Goal: Navigation & Orientation: Find specific page/section

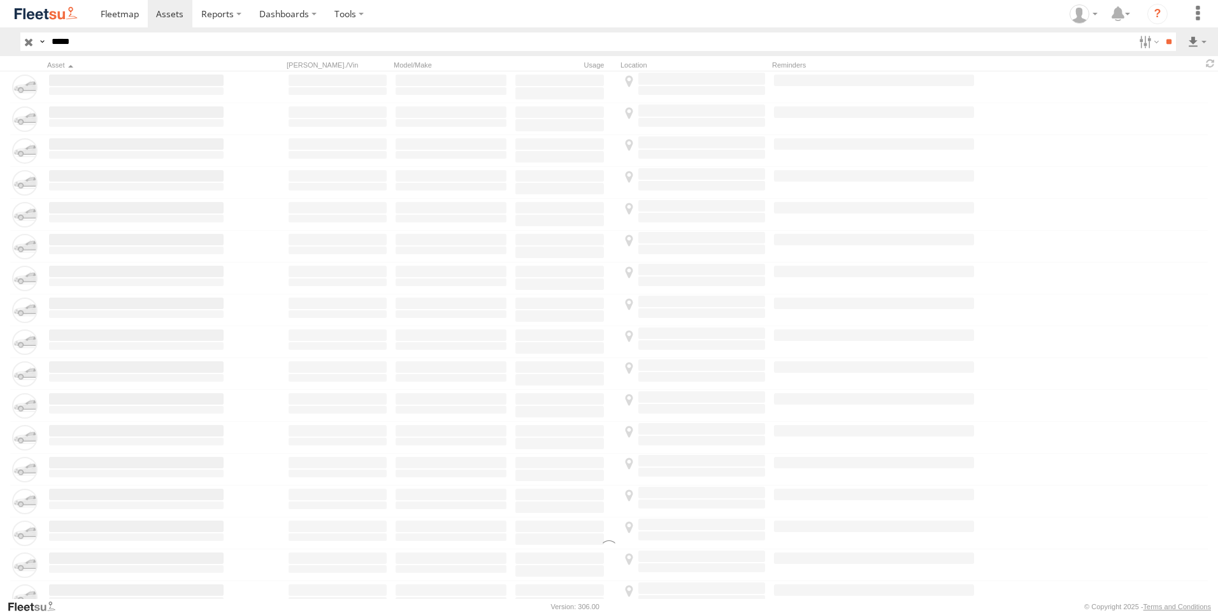
click at [22, 43] on input "button" at bounding box center [28, 41] width 17 height 18
click at [106, 22] on link at bounding box center [120, 13] width 56 height 27
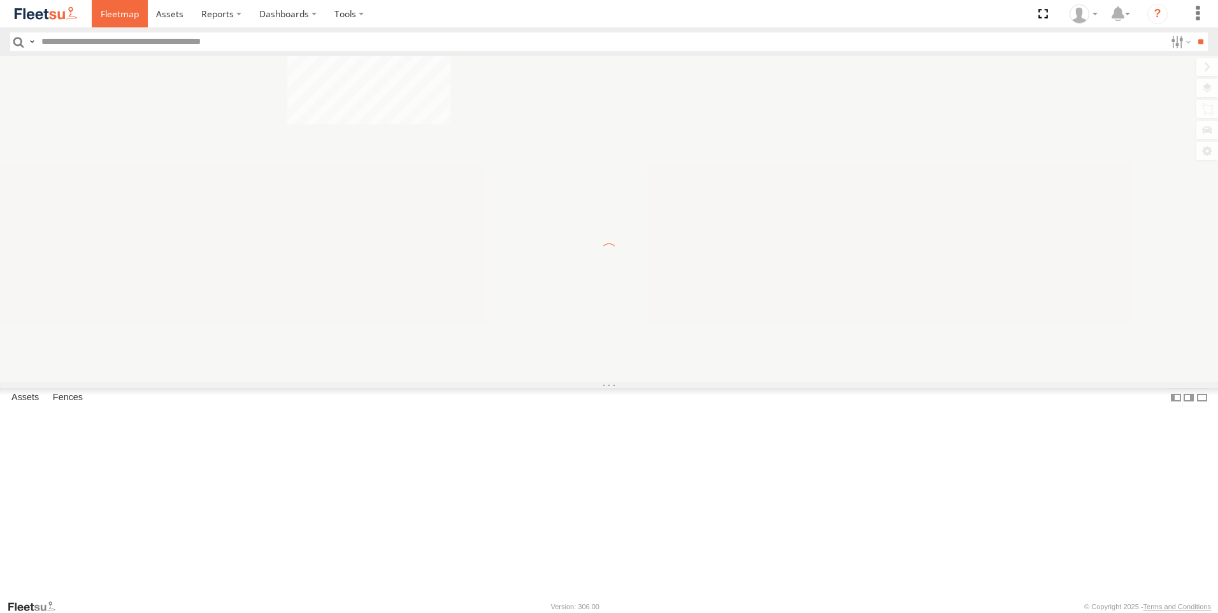
click at [122, 15] on span at bounding box center [120, 14] width 38 height 12
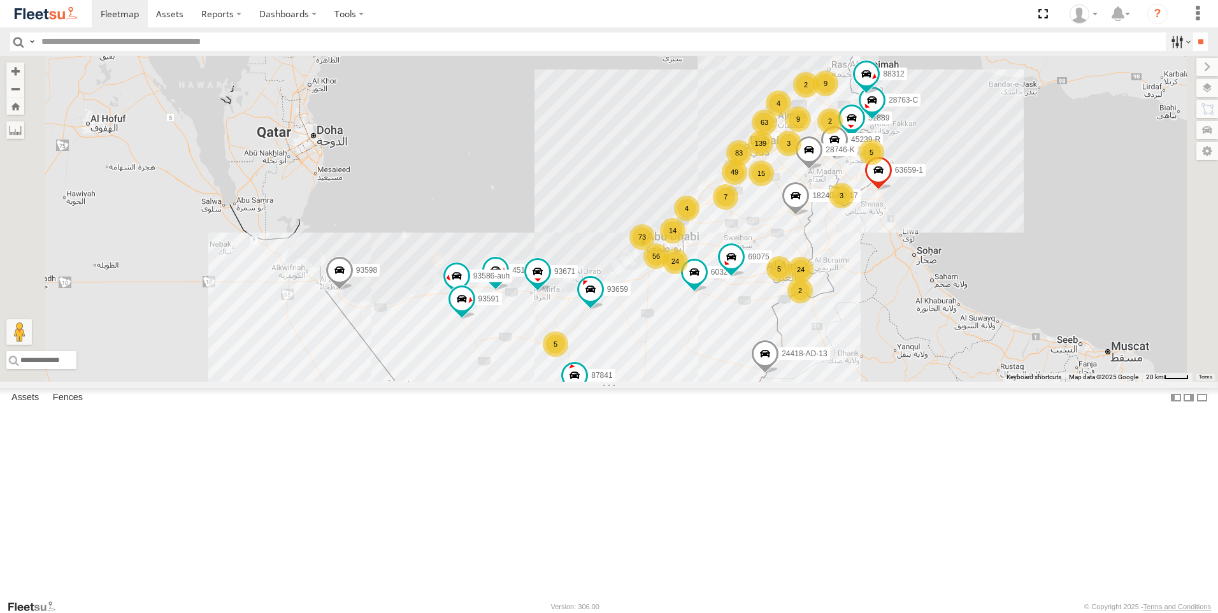
click at [1173, 39] on label at bounding box center [1179, 41] width 27 height 18
click at [97, 18] on link at bounding box center [120, 13] width 56 height 27
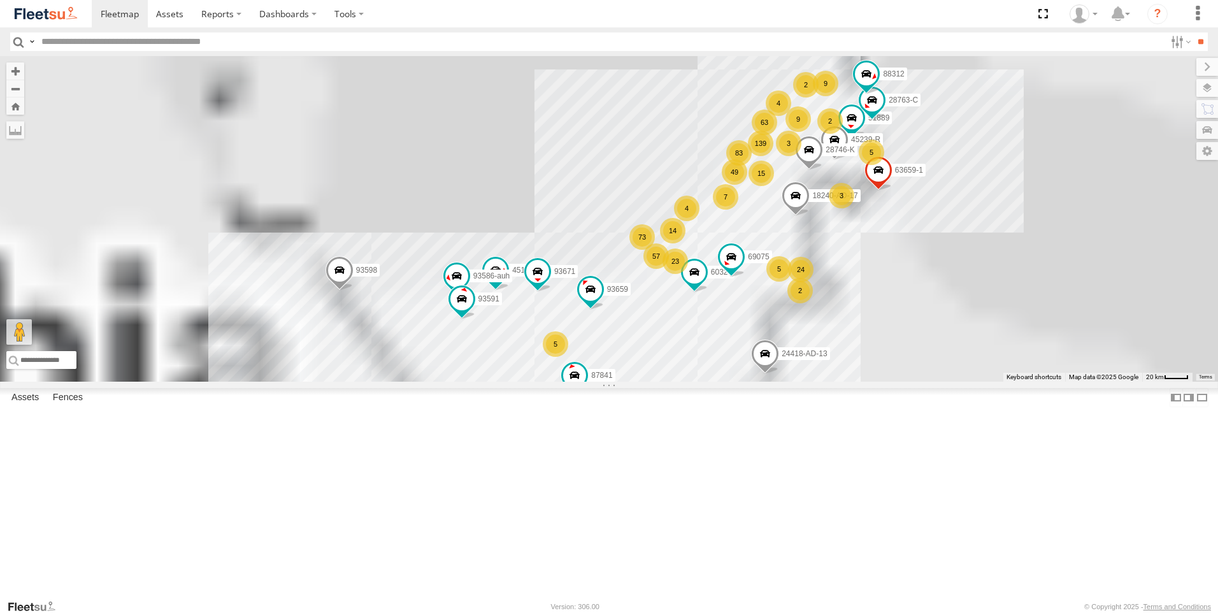
click at [1208, 108] on label at bounding box center [1208, 109] width 22 height 18
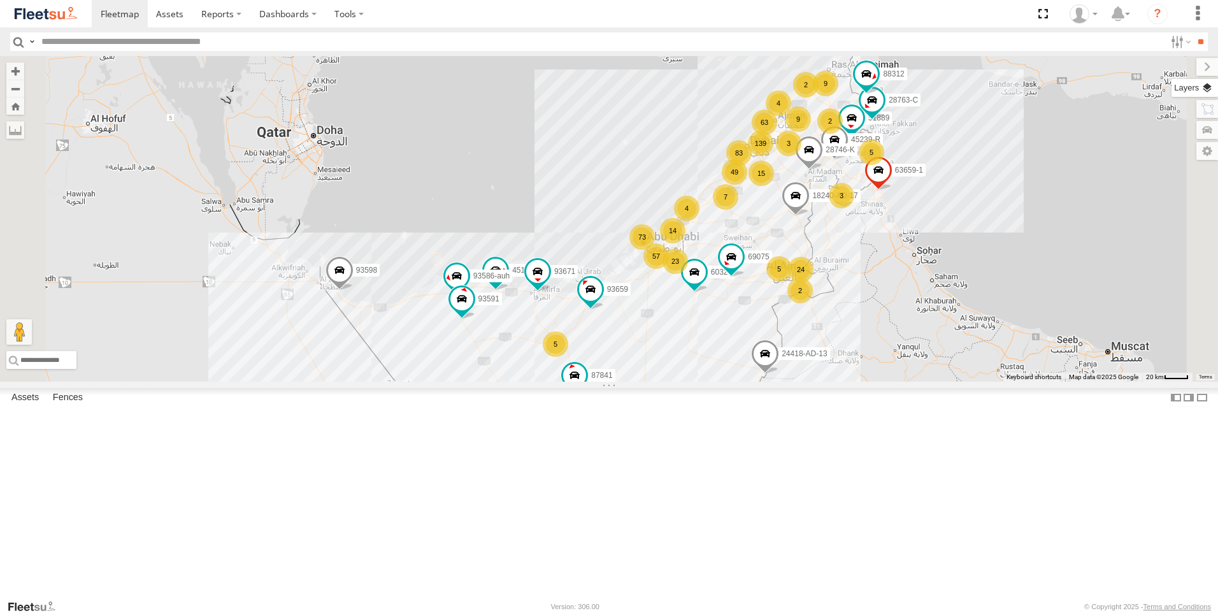
click at [1172, 88] on label at bounding box center [1195, 88] width 47 height 18
click at [0, 0] on label at bounding box center [0, 0] width 0 height 0
click at [0, 0] on span "Fences" at bounding box center [0, 0] width 0 height 0
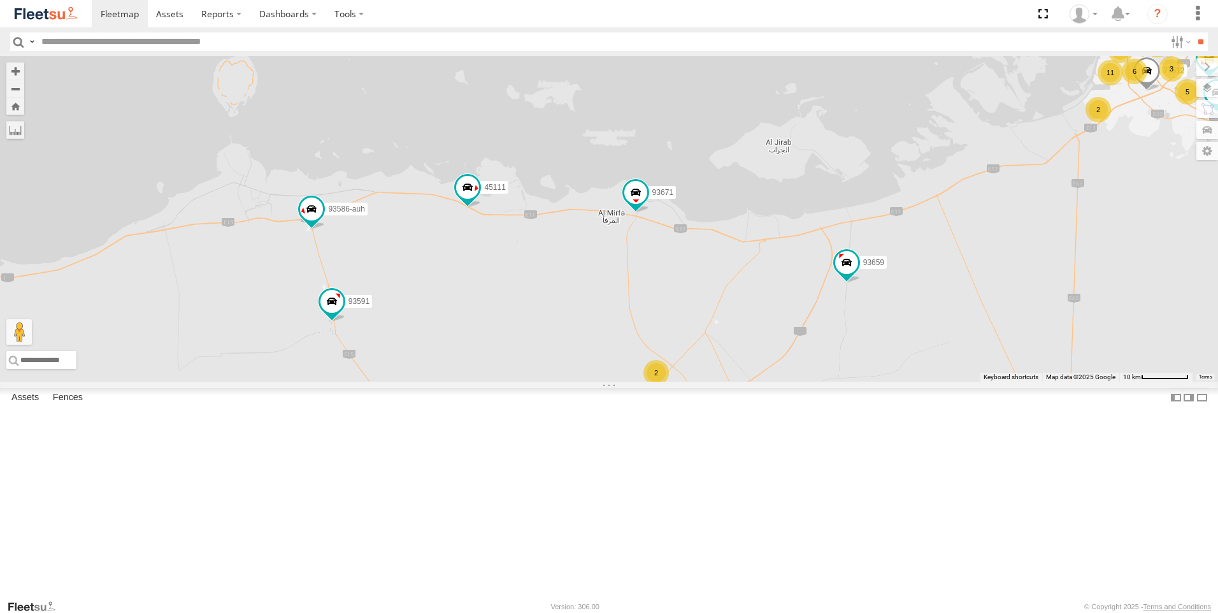
drag, startPoint x: 633, startPoint y: 456, endPoint x: 865, endPoint y: 345, distance: 256.5
click at [865, 345] on div "18240-AD-17 93598 63659-1 51889 87841 28763-C 45111 86239-K 93659 45239-R 60324…" at bounding box center [609, 219] width 1218 height 326
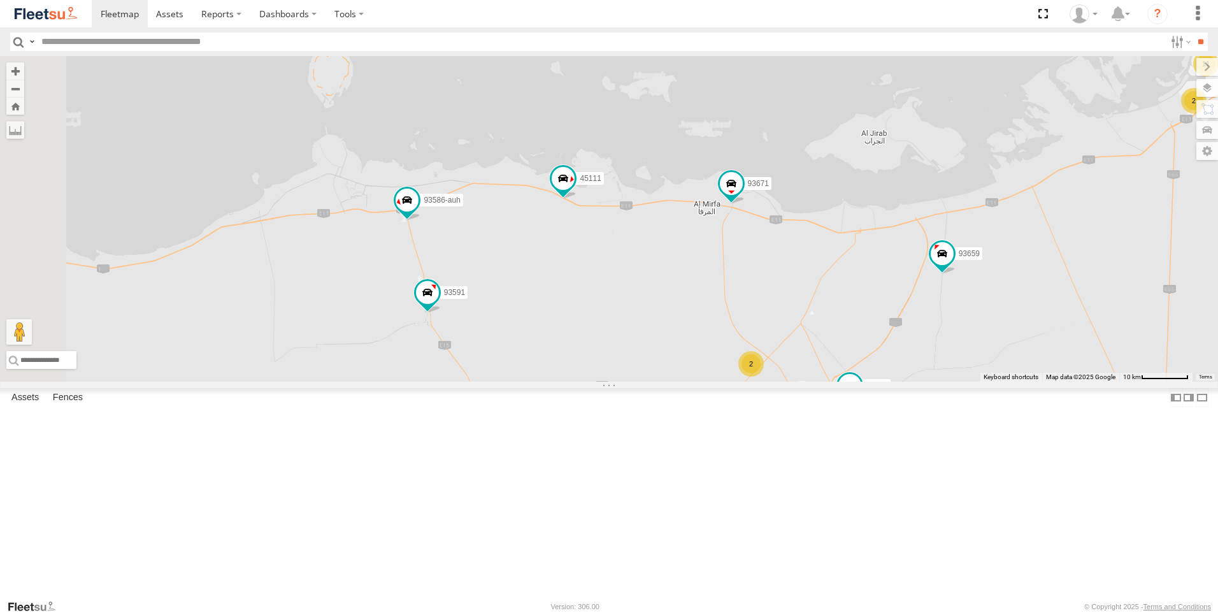
drag, startPoint x: 691, startPoint y: 425, endPoint x: 793, endPoint y: 414, distance: 101.9
click at [793, 382] on div "18240-AD-17 93598 63659-1 51889 87841 28763-C 45111 86239-K 93659 45239-R 60324…" at bounding box center [609, 219] width 1218 height 326
click at [439, 304] on span at bounding box center [427, 292] width 23 height 23
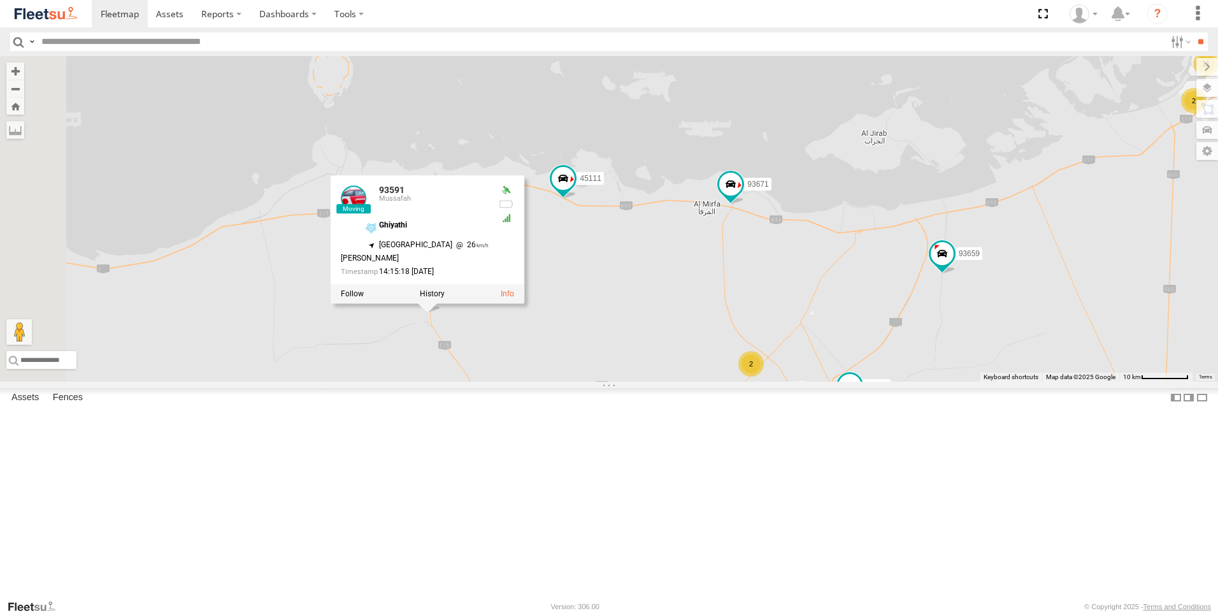
click at [819, 380] on div "18240-AD-17 93598 63659-1 51889 87841 28763-C 45111 86239-K 93659 45239-R 60324…" at bounding box center [609, 219] width 1218 height 326
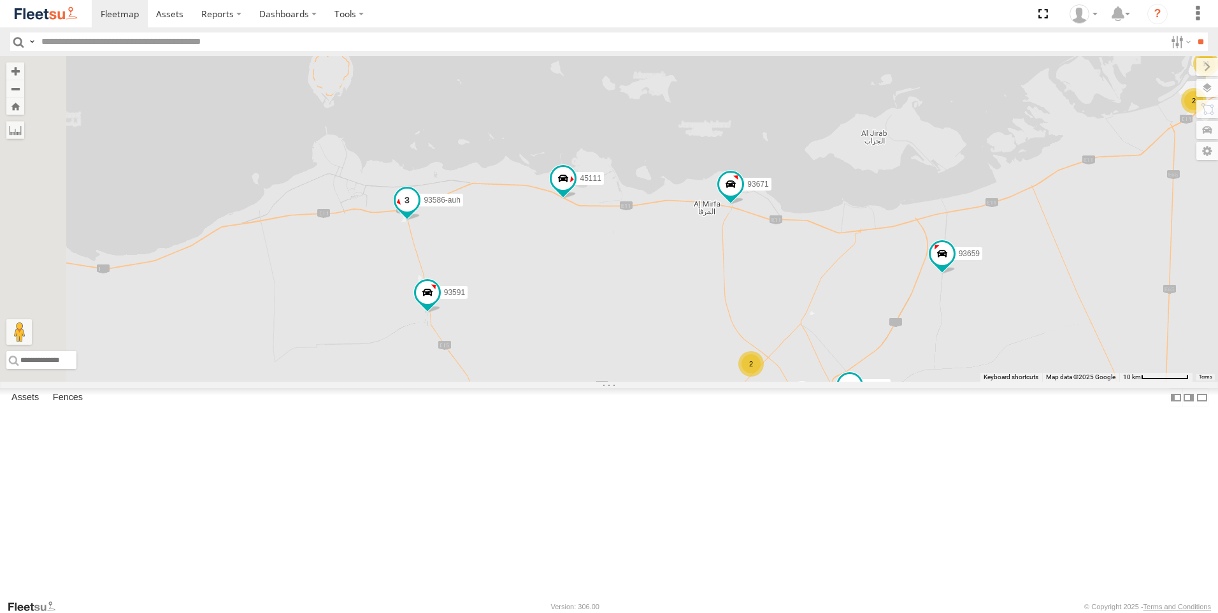
click at [419, 212] on span at bounding box center [407, 200] width 23 height 23
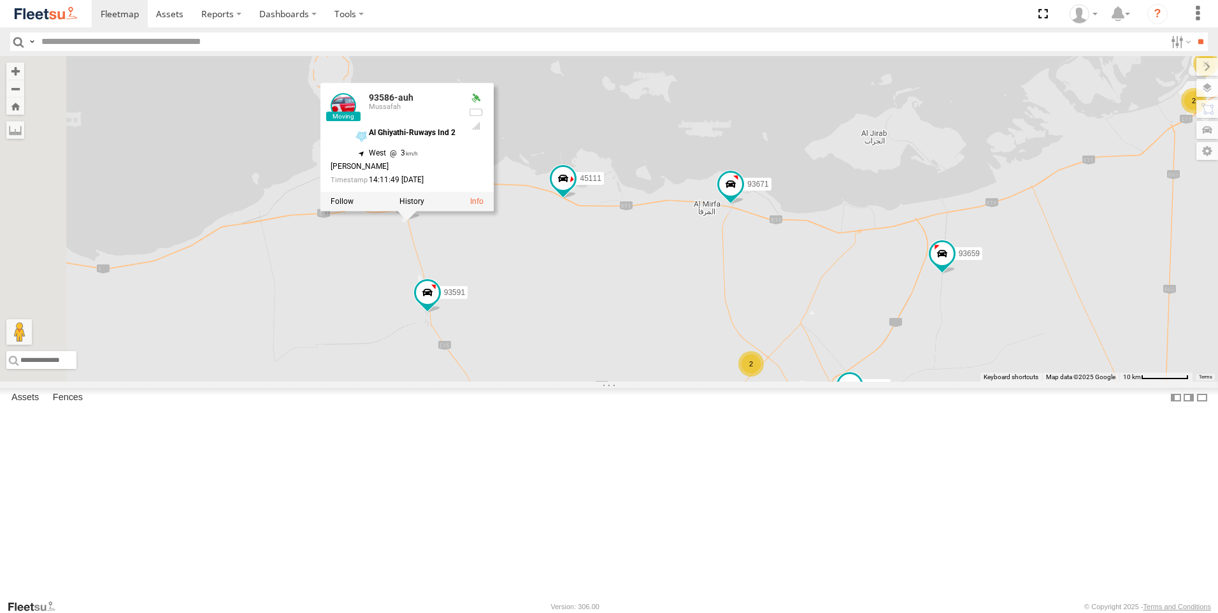
click at [646, 333] on div "18240-AD-17 93598 63659-1 51889 87841 28763-C 45111 86239-K 93659 45239-R 60324…" at bounding box center [609, 219] width 1218 height 326
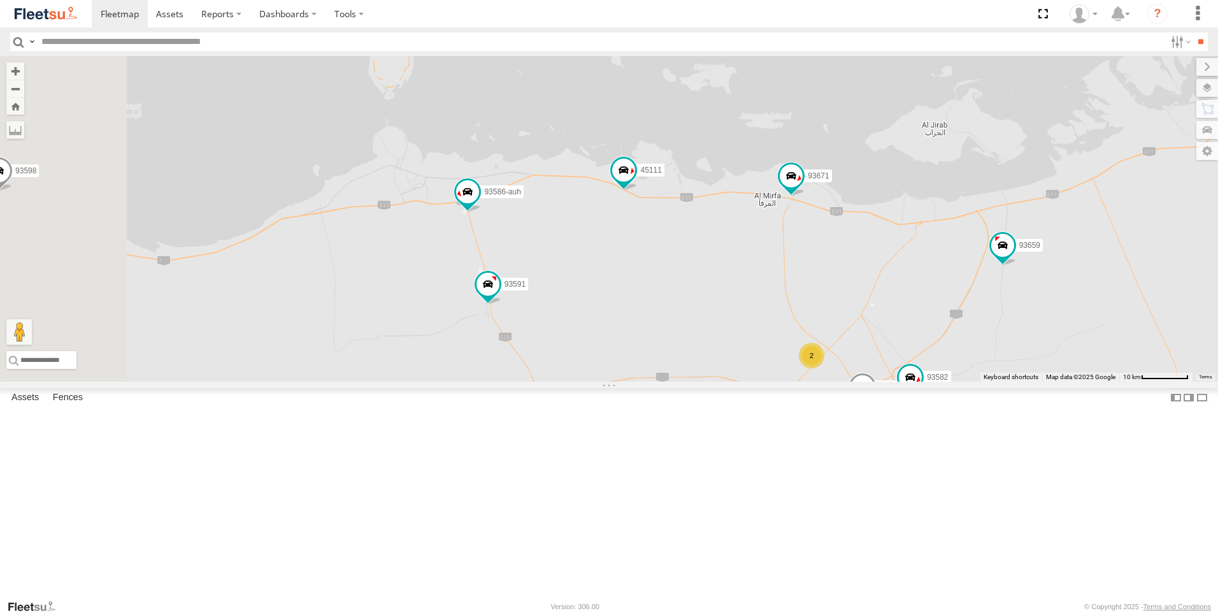
drag, startPoint x: 654, startPoint y: 335, endPoint x: 717, endPoint y: 327, distance: 63.6
click at [717, 327] on div "18240-AD-17 93598 63659-1 51889 87841 28763-C 45111 86239-K 93659 45239-R 60324…" at bounding box center [609, 219] width 1218 height 326
click at [635, 181] on span at bounding box center [623, 169] width 23 height 23
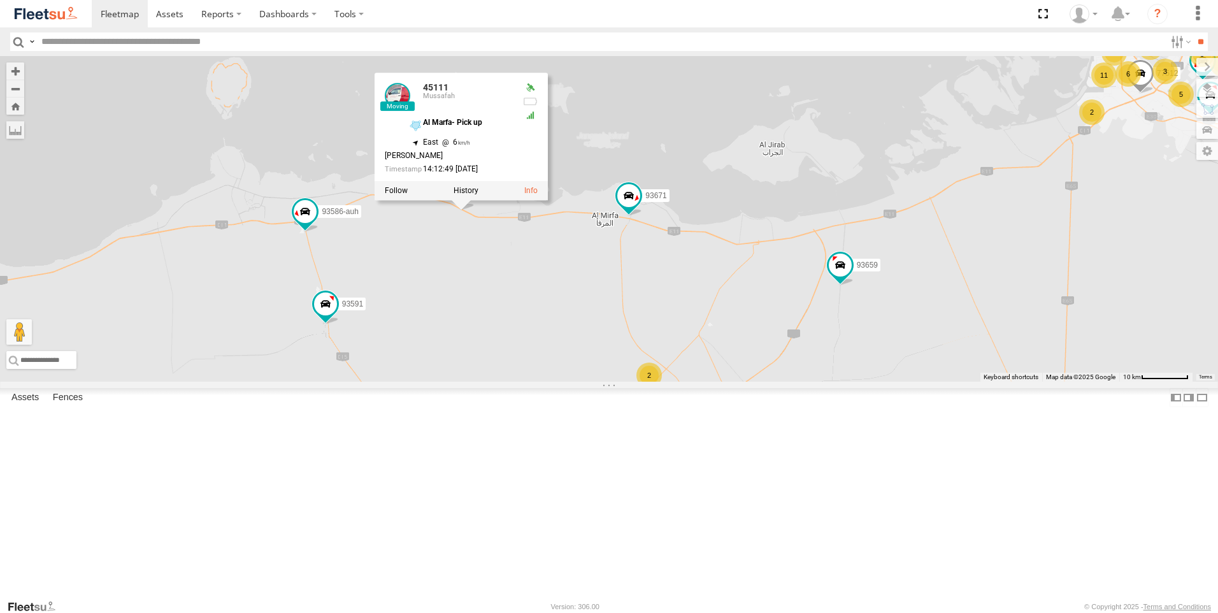
drag, startPoint x: 857, startPoint y: 358, endPoint x: 689, endPoint y: 380, distance: 169.7
click at [689, 380] on div "18240-AD-17 93598 63659-1 51889 87841 28763-C 45111 86239-K 93659 45239-R 60324…" at bounding box center [609, 219] width 1218 height 326
click at [640, 207] on span at bounding box center [628, 195] width 23 height 23
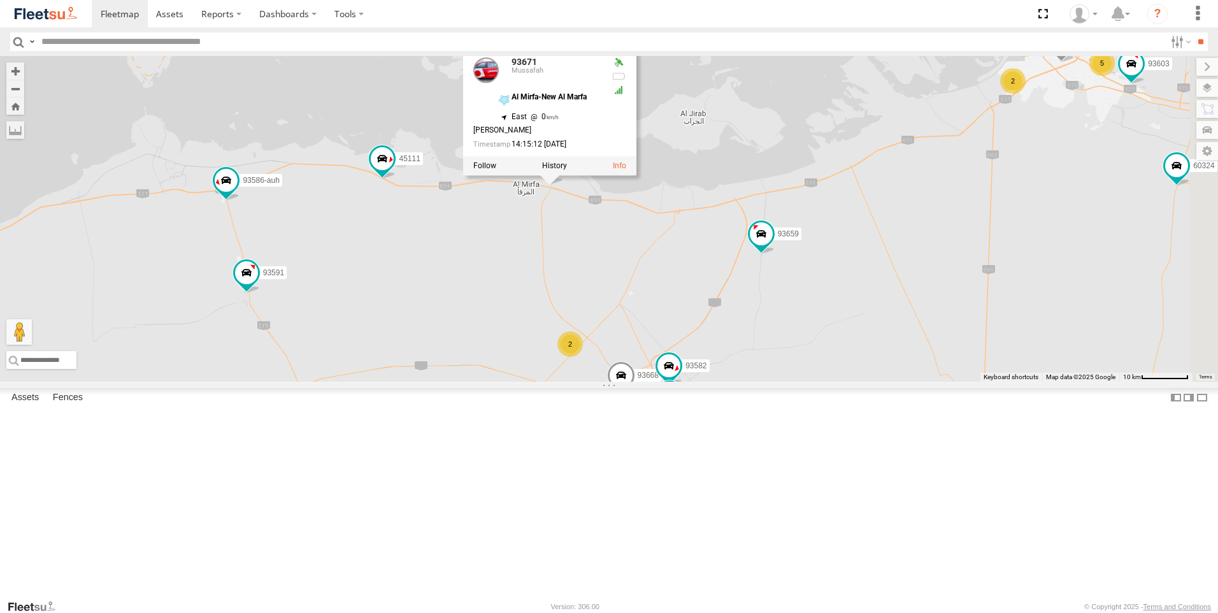
drag, startPoint x: 726, startPoint y: 400, endPoint x: 635, endPoint y: 363, distance: 98.6
click at [635, 363] on div "18240-AD-17 93598 63659-1 51889 87841 28763-C 45111 86239-K 93659 45239-R 60324…" at bounding box center [609, 219] width 1218 height 326
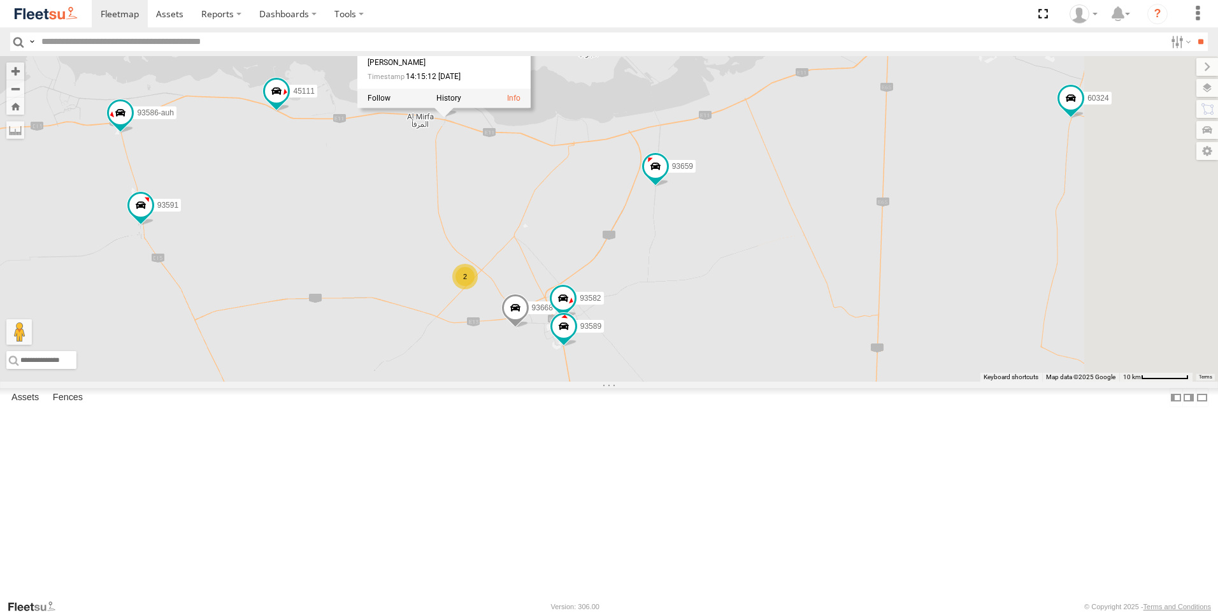
drag, startPoint x: 689, startPoint y: 381, endPoint x: 561, endPoint y: 291, distance: 157.3
click at [561, 291] on div "18240-AD-17 93598 63659-1 51889 87841 28763-C 45111 86239-K 93659 45239-R 60324…" at bounding box center [609, 219] width 1218 height 326
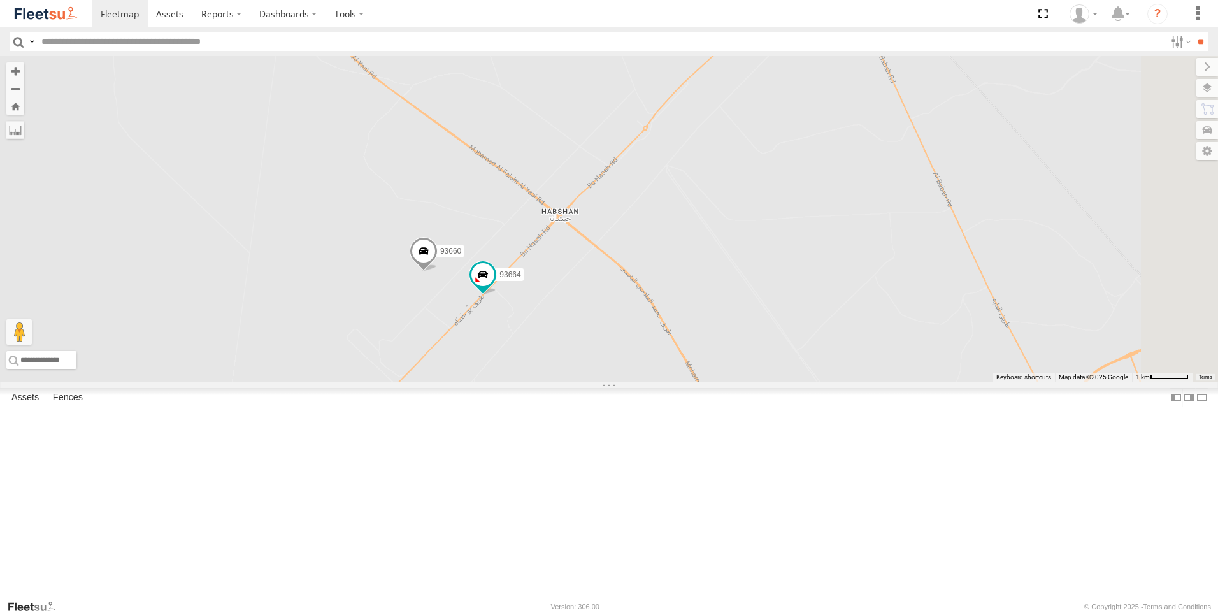
click at [438, 271] on span at bounding box center [424, 254] width 28 height 34
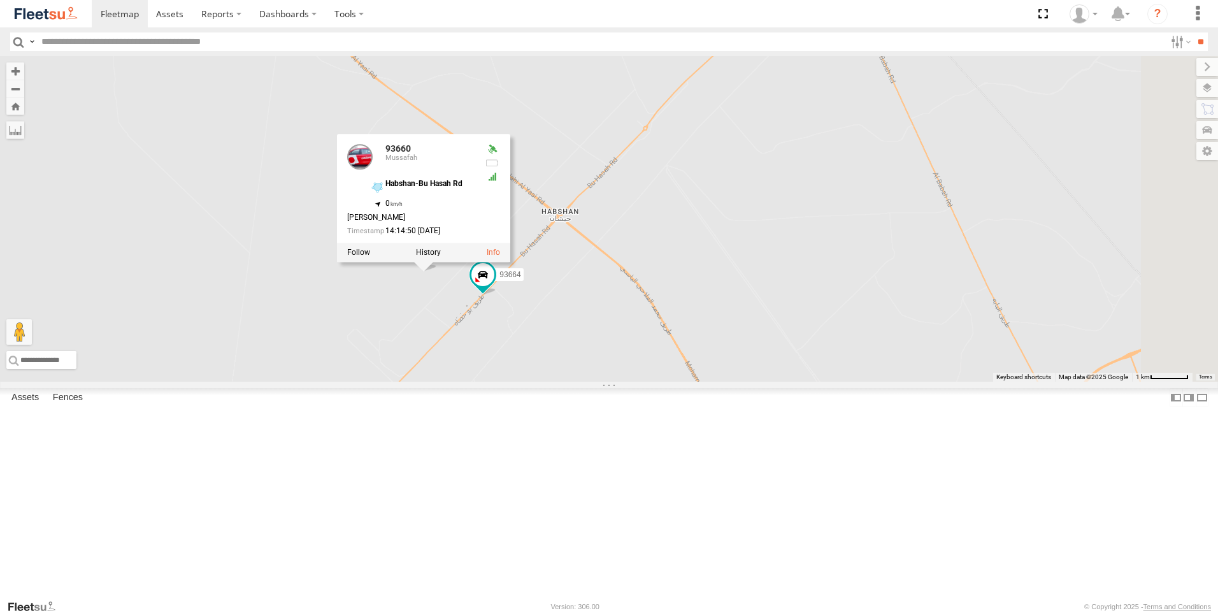
click at [571, 382] on div "18240-AD-17 93598 63659-1 51889 87841 28763-C 45111 86239-K 93659 45239-R 60324…" at bounding box center [609, 219] width 1218 height 326
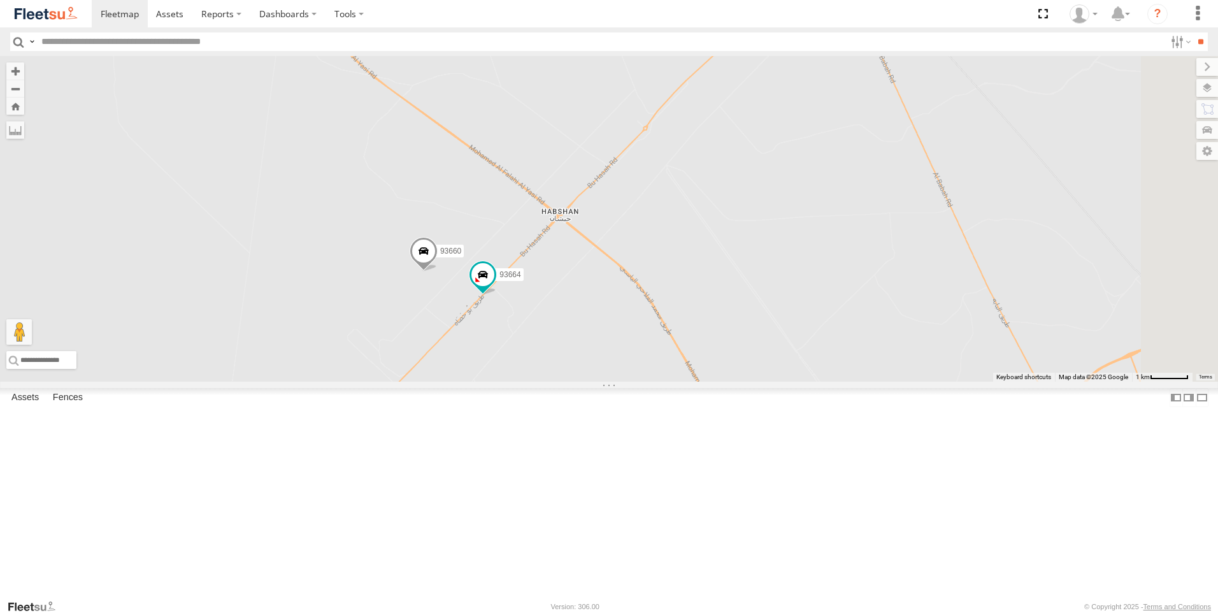
click at [438, 271] on span at bounding box center [424, 254] width 28 height 34
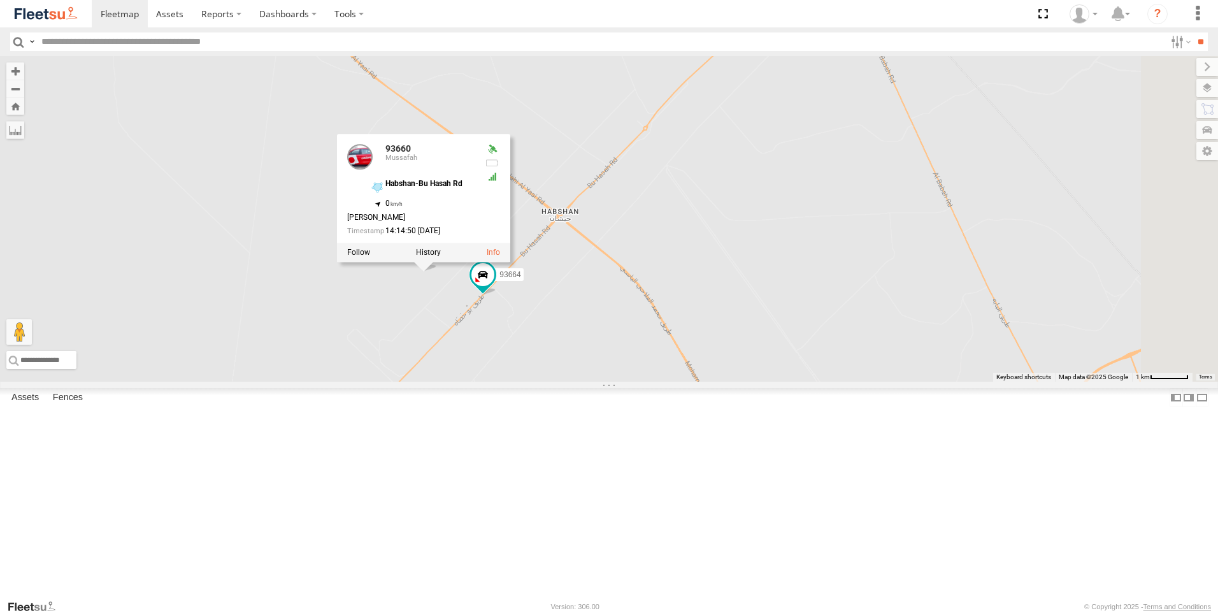
click at [552, 382] on div "18240-AD-17 93598 63659-1 51889 87841 28763-C 45111 86239-K 93659 45239-R 60324…" at bounding box center [609, 219] width 1218 height 326
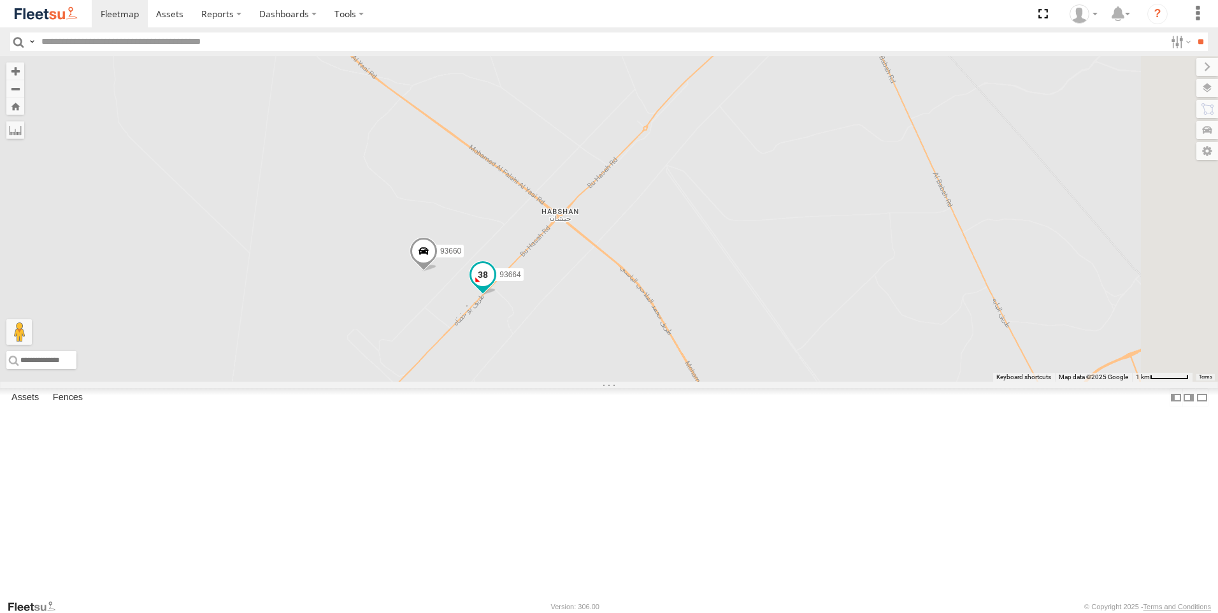
drag, startPoint x: 639, startPoint y: 378, endPoint x: 629, endPoint y: 408, distance: 31.6
click at [494, 285] on span at bounding box center [483, 274] width 23 height 23
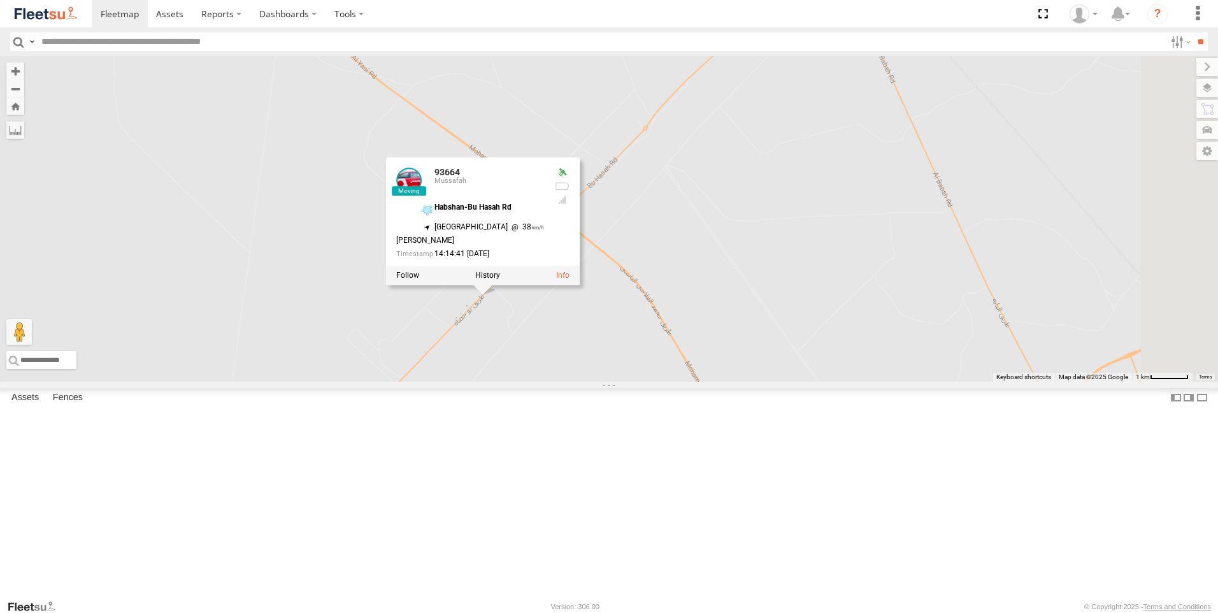
click at [635, 382] on div "18240-AD-17 93598 63659-1 51889 87841 28763-C 45111 86239-K 93659 45239-R 60324…" at bounding box center [609, 219] width 1218 height 326
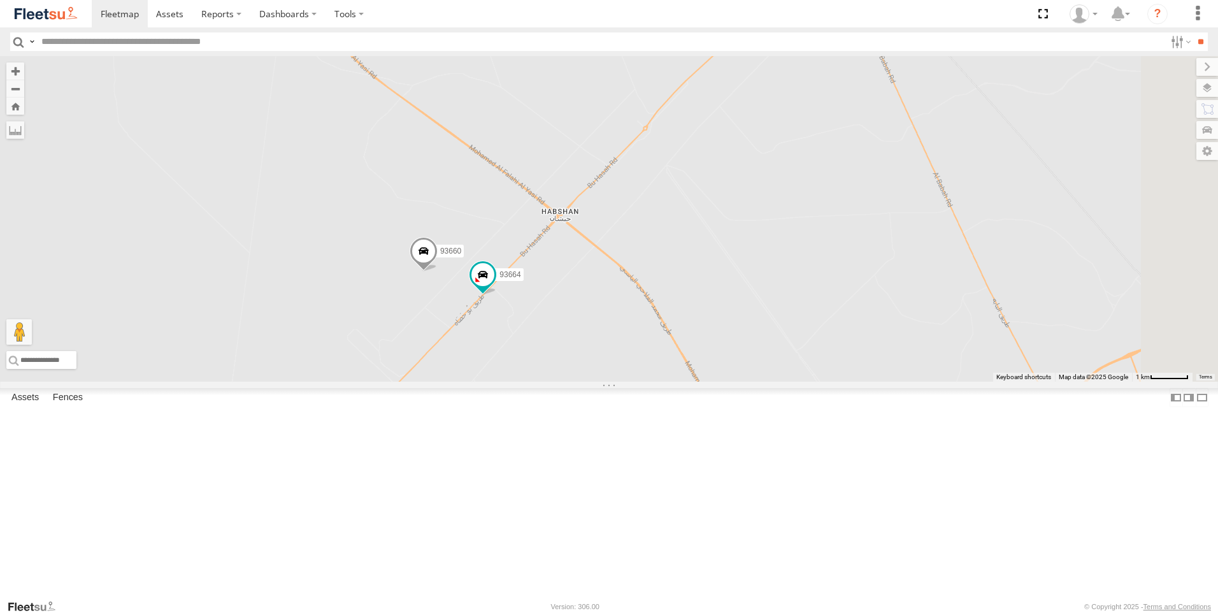
click at [438, 271] on span at bounding box center [424, 254] width 28 height 34
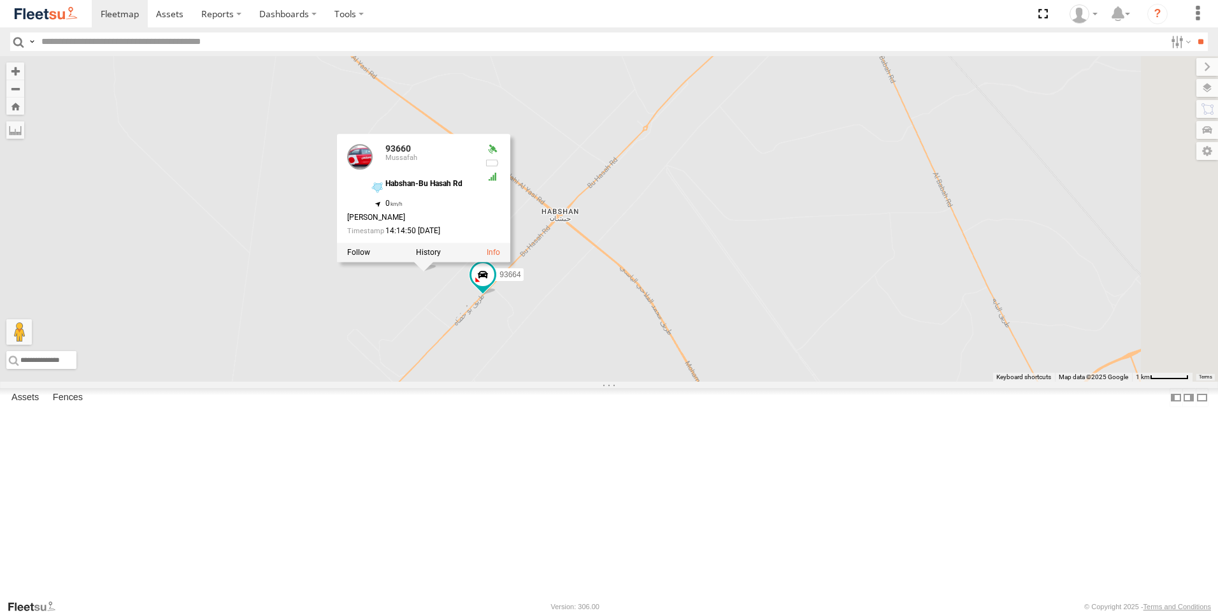
click at [561, 382] on div "18240-AD-17 93598 63659-1 51889 87841 28763-C 45111 86239-K 93659 45239-R 60324…" at bounding box center [609, 219] width 1218 height 326
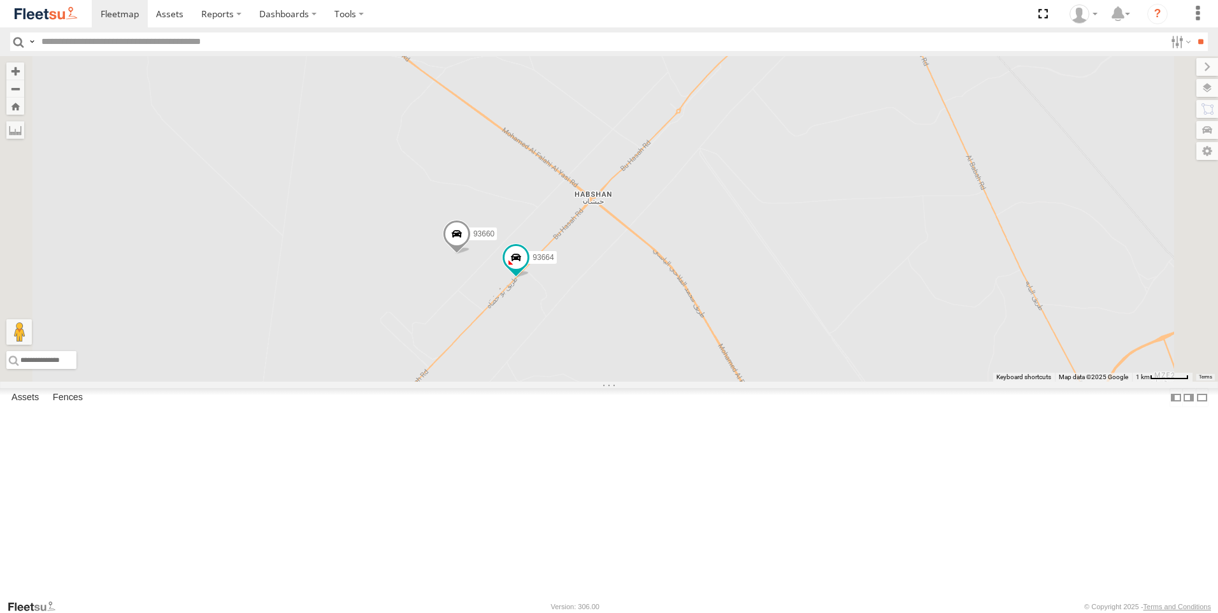
drag, startPoint x: 656, startPoint y: 473, endPoint x: 612, endPoint y: 376, distance: 107.0
click at [612, 376] on div "18240-AD-17 93598 63659-1 51889 87841 28763-C 45111 86239-K 93659 45239-R 60324…" at bounding box center [609, 219] width 1218 height 326
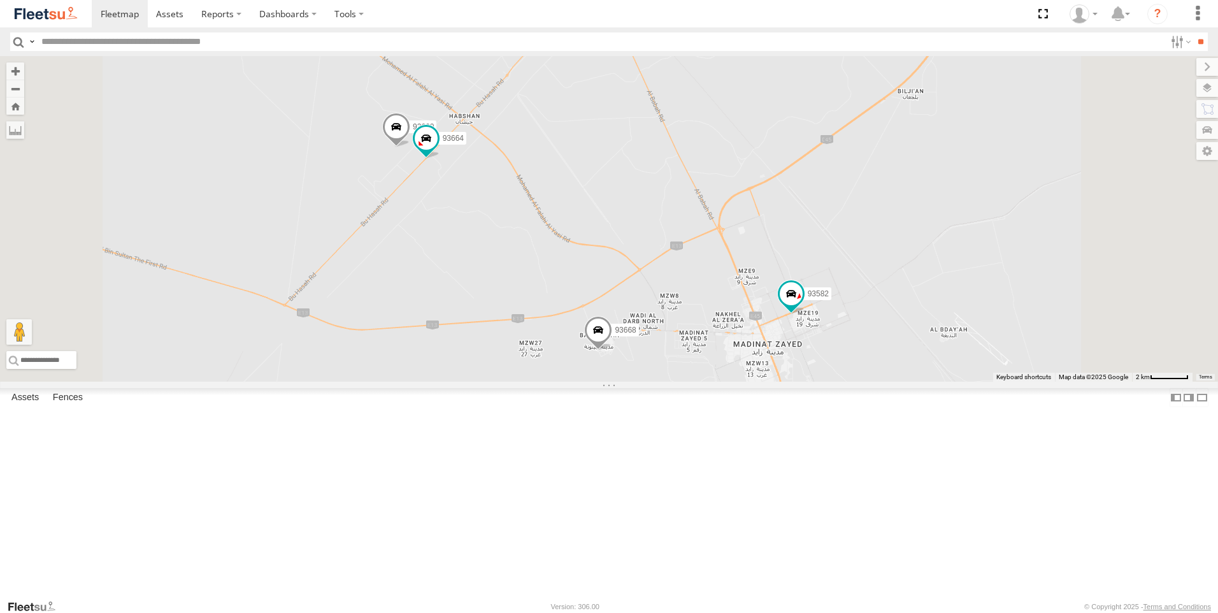
click at [586, 357] on div "18240-AD-17 93598 63659-1 51889 87841 28763-C 45111 86239-K 93659 45239-R 60324…" at bounding box center [609, 219] width 1218 height 326
click at [612, 349] on span at bounding box center [598, 332] width 28 height 34
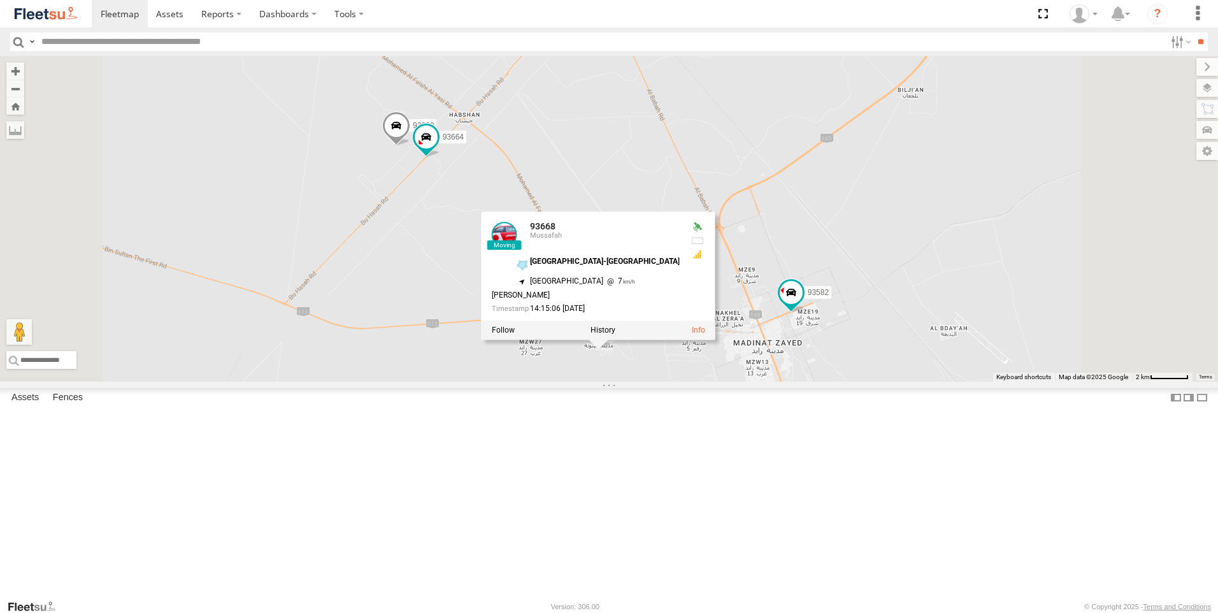
click at [825, 382] on div "18240-AD-17 93598 63659-1 51889 87841 28763-C 45111 86239-K 93659 45239-R 60324…" at bounding box center [609, 219] width 1218 height 326
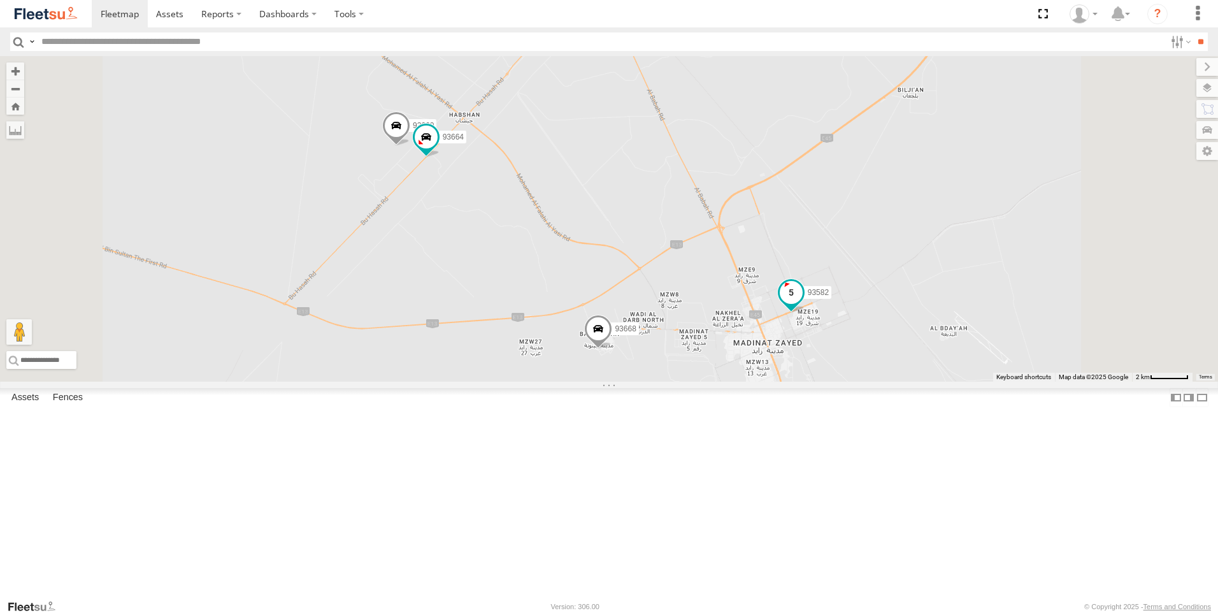
click at [803, 303] on span at bounding box center [791, 291] width 23 height 23
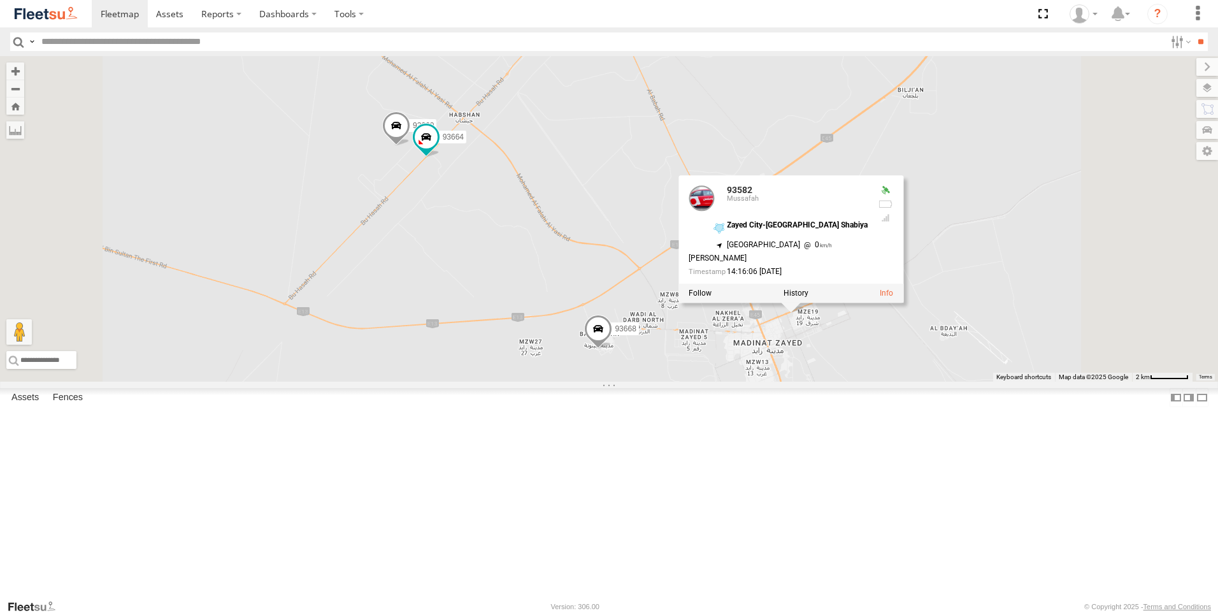
click at [848, 382] on div "18240-AD-17 93598 63659-1 51889 87841 28763-C 45111 86239-K 93659 45239-R 60324…" at bounding box center [609, 219] width 1218 height 326
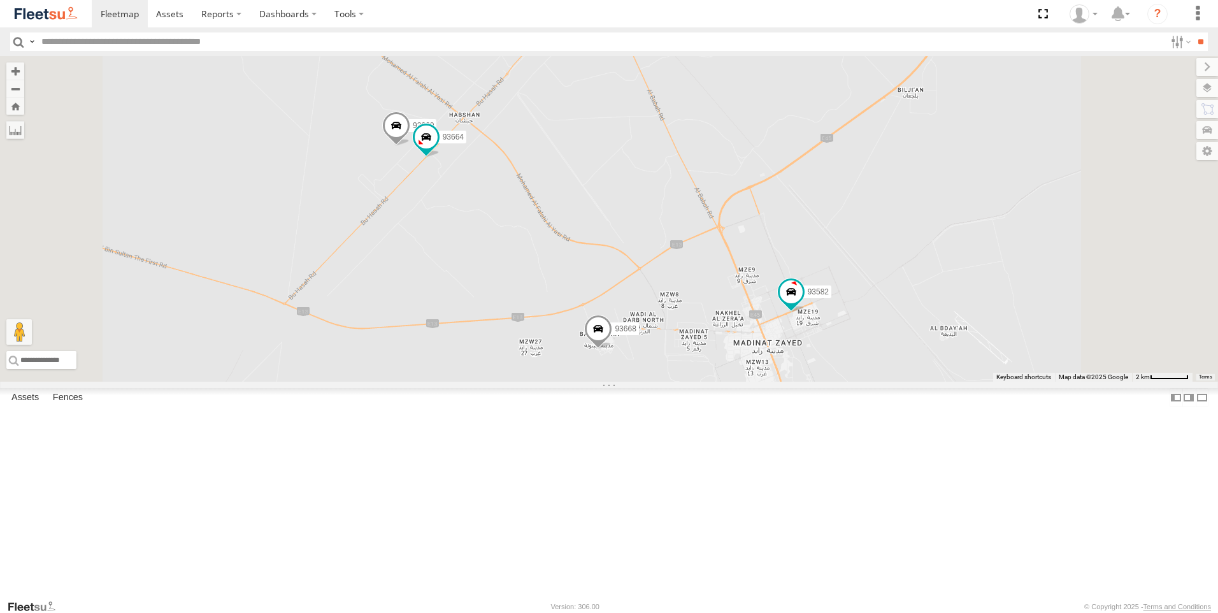
click at [804, 414] on span at bounding box center [792, 402] width 23 height 23
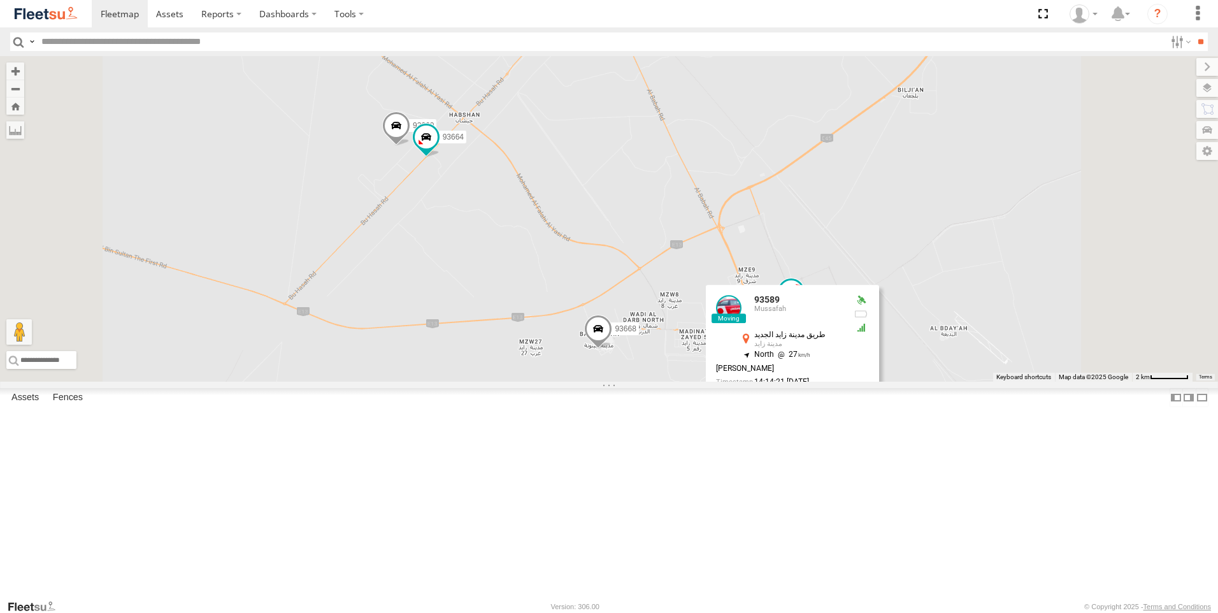
click at [753, 382] on div "18240-AD-17 93598 63659-1 51889 87841 28763-C 45111 86239-K 93659 45239-R 60324…" at bounding box center [609, 219] width 1218 height 326
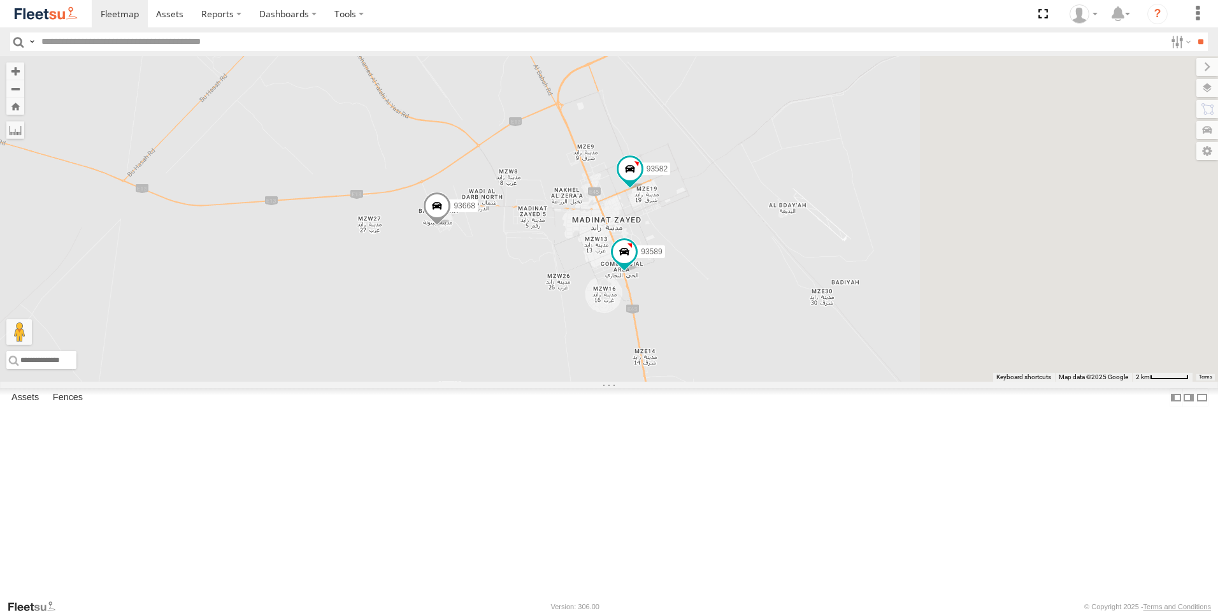
drag, startPoint x: 812, startPoint y: 528, endPoint x: 649, endPoint y: 400, distance: 207.5
click at [649, 382] on div "18240-AD-17 93598 63659-1 51889 87841 28763-C 45111 86239-K 93659 45239-R 60324…" at bounding box center [609, 219] width 1218 height 326
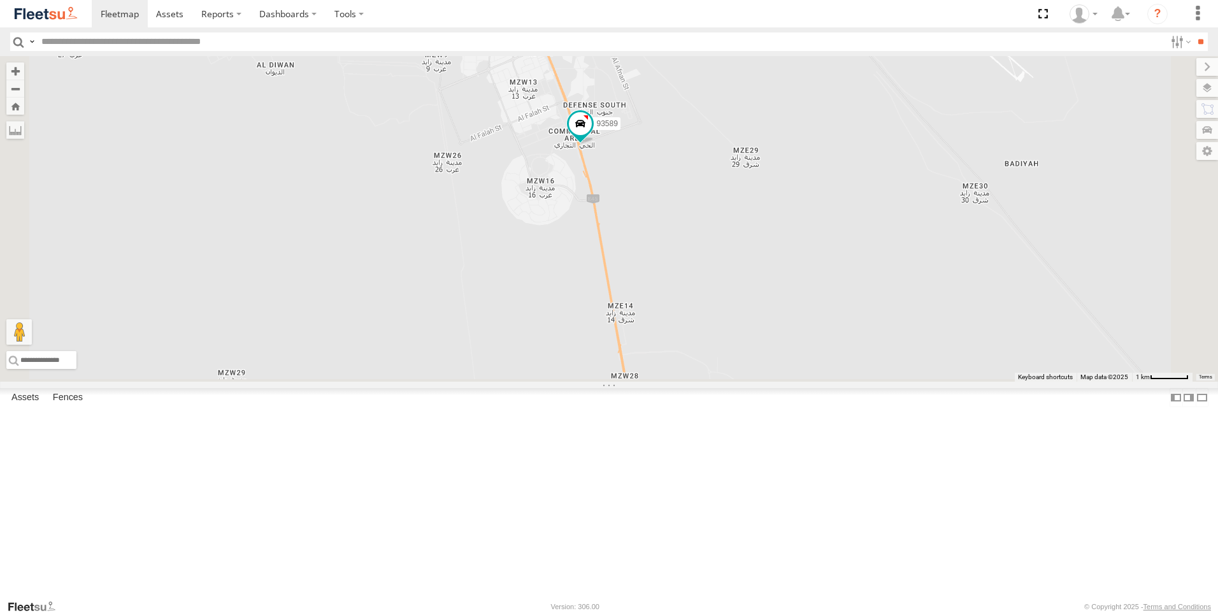
drag, startPoint x: 679, startPoint y: 468, endPoint x: 653, endPoint y: 343, distance: 128.4
click at [653, 343] on div "18240-AD-17 93598 63659-1 51889 87841 28763-C 45111 86239-K 93659 45239-R 60324…" at bounding box center [609, 219] width 1218 height 326
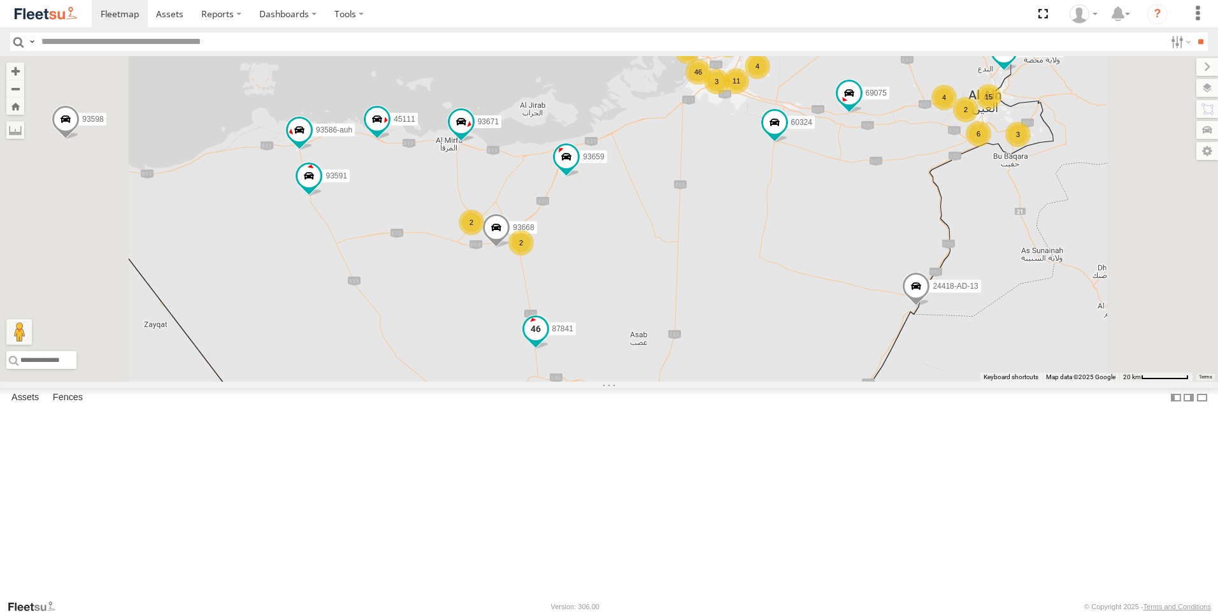
click at [547, 340] on span at bounding box center [535, 328] width 23 height 23
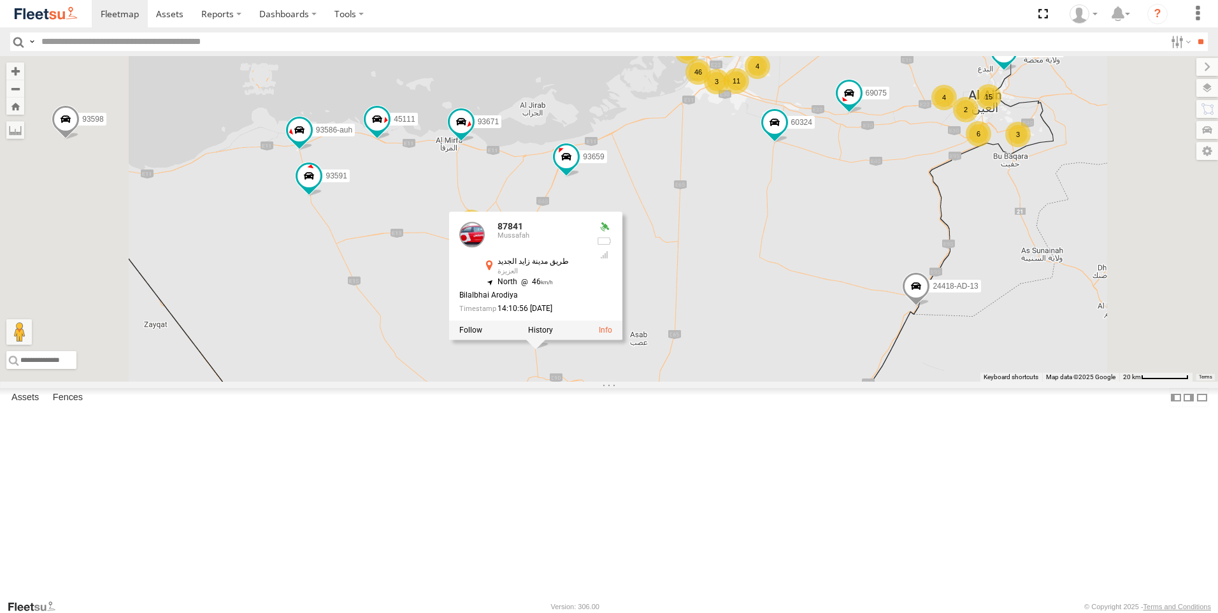
click at [519, 382] on div "18240-AD-17 93598 63659-1 51889 87841 28763-C 45111 86239-K 93659 45239-R 60324…" at bounding box center [609, 219] width 1218 height 326
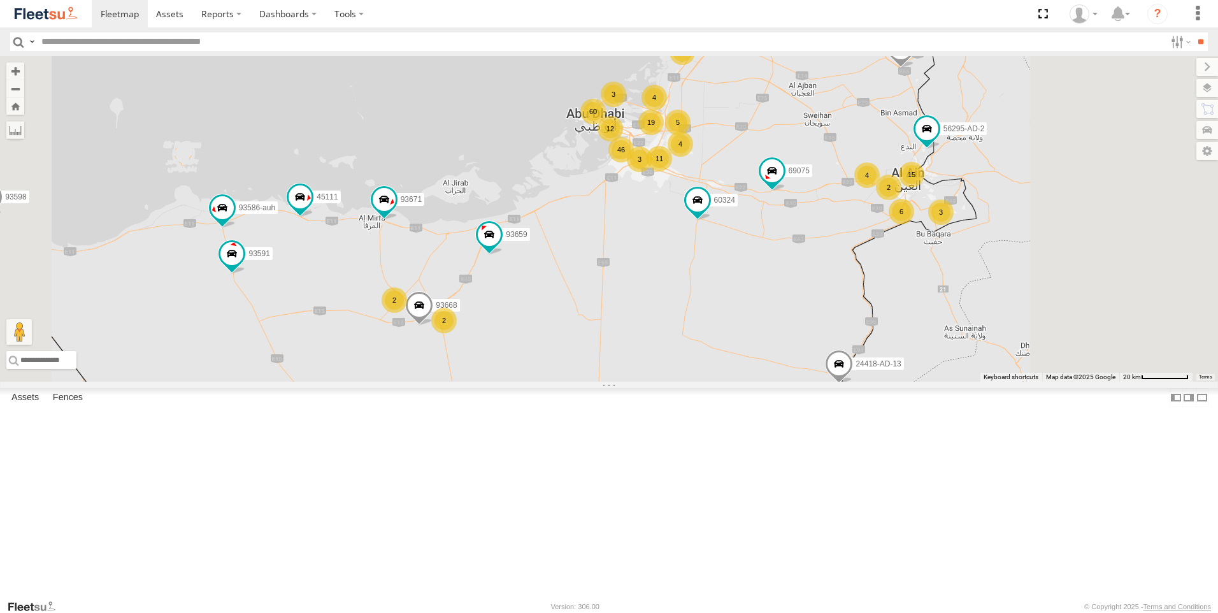
drag, startPoint x: 820, startPoint y: 352, endPoint x: 776, endPoint y: 401, distance: 65.9
click at [776, 382] on div "18240-AD-17 93598 63659-1 51889 87841 28763-C 45111 86239-K 93659 45239-R 60324…" at bounding box center [609, 219] width 1218 height 326
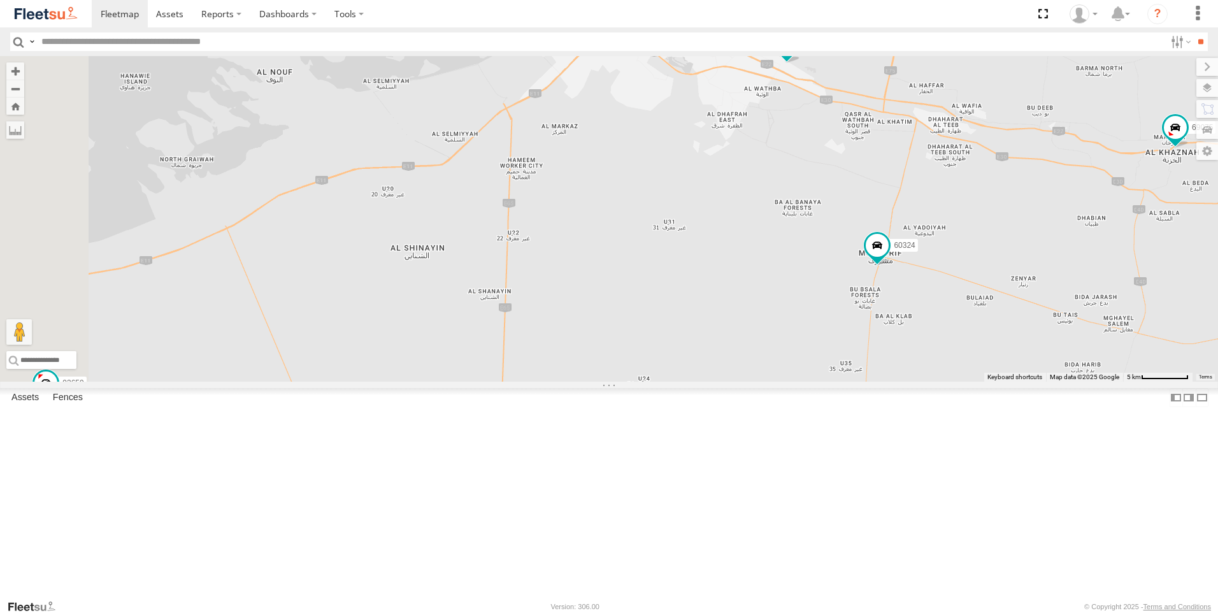
drag, startPoint x: 707, startPoint y: 264, endPoint x: 825, endPoint y: 396, distance: 176.5
click at [825, 382] on div "18240-AD-17 93598 63659-1 51889 87841 28763-C 45111 86239-K 93659 45239-R 60324…" at bounding box center [609, 219] width 1218 height 326
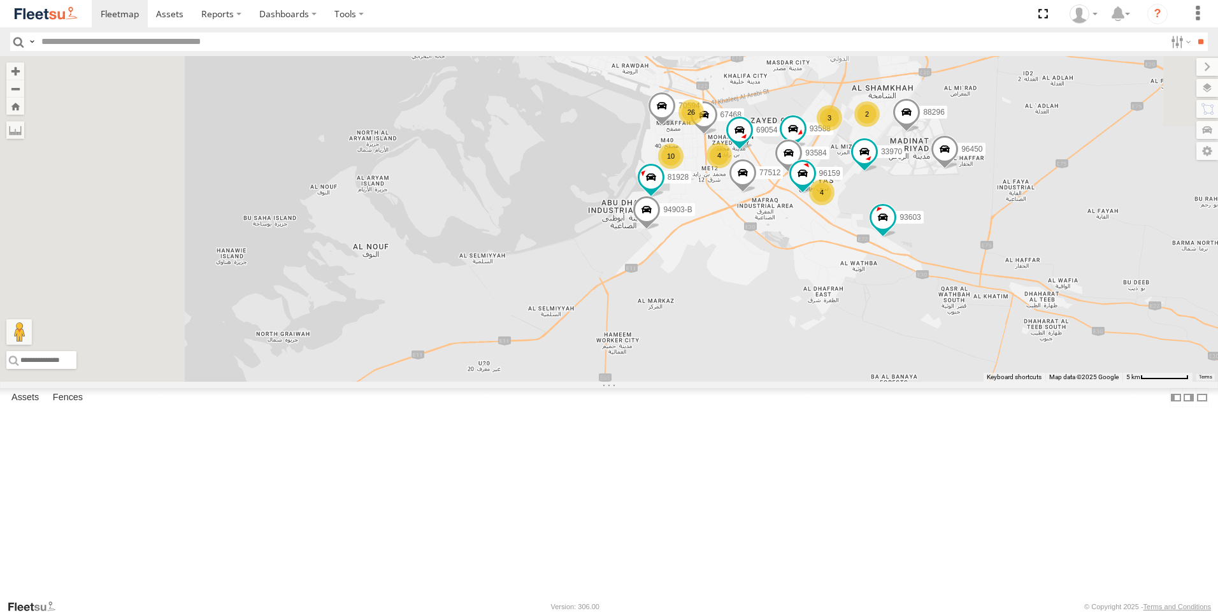
drag, startPoint x: 809, startPoint y: 424, endPoint x: 814, endPoint y: 433, distance: 10.8
click at [814, 382] on div "18240-AD-17 93598 63659-1 51889 87841 28763-C 45111 86239-K 93659 45239-R 60324…" at bounding box center [609, 219] width 1218 height 326
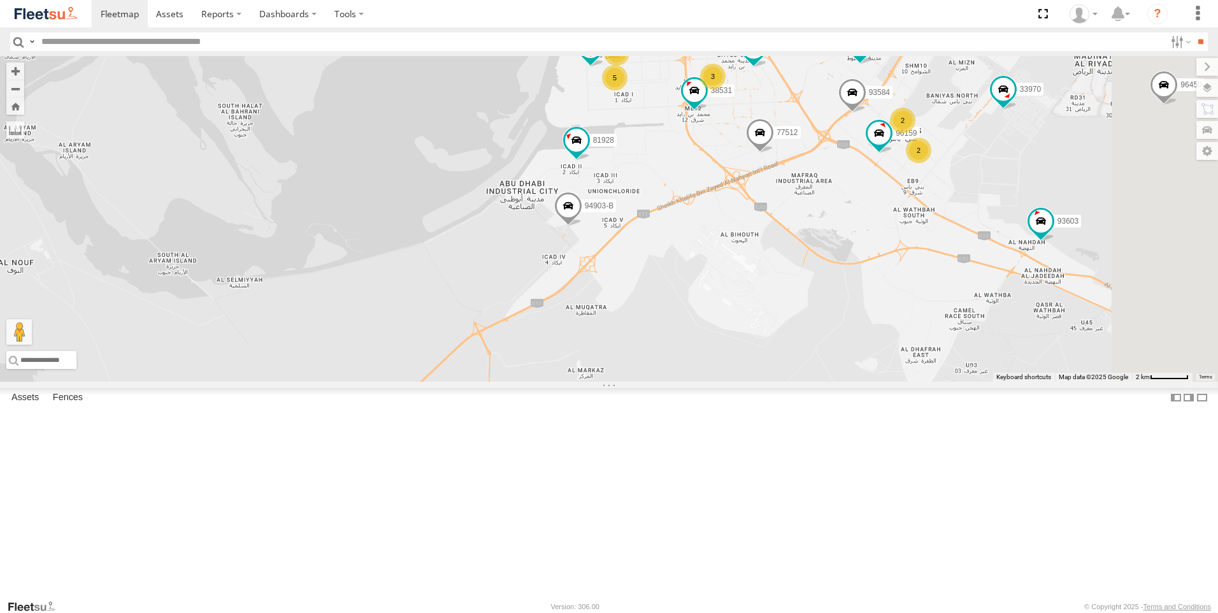
drag, startPoint x: 806, startPoint y: 341, endPoint x: 702, endPoint y: 375, distance: 109.8
click at [702, 375] on div "18240-AD-17 93598 63659-1 51889 87841 28763-C 45111 86239-K 93659 45239-R 60324…" at bounding box center [609, 219] width 1218 height 326
click at [582, 226] on span at bounding box center [568, 209] width 28 height 34
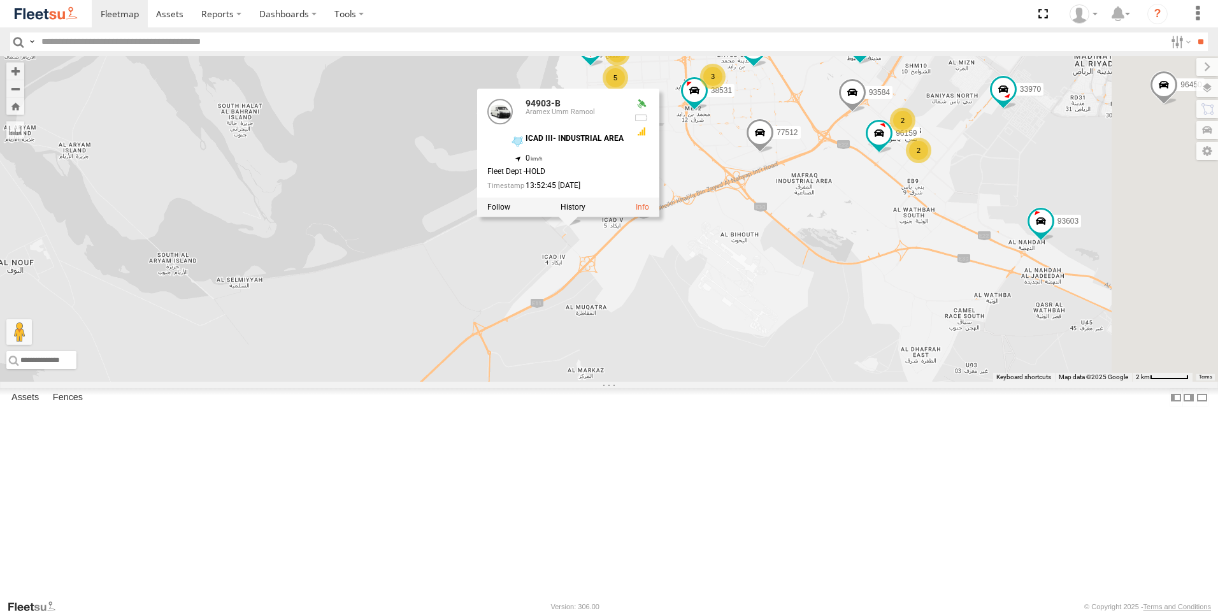
click at [644, 364] on div "18240-AD-17 93598 63659-1 51889 87841 28763-C 45111 86239-K 93659 45239-R 60324…" at bounding box center [609, 219] width 1218 height 326
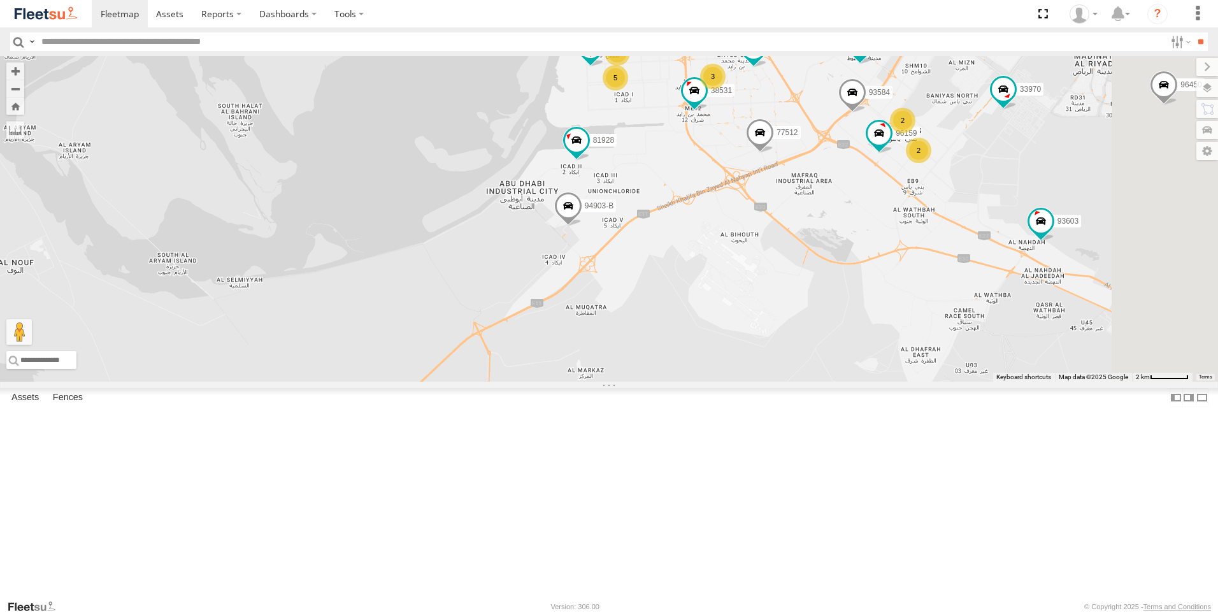
click at [582, 226] on span at bounding box center [568, 209] width 28 height 34
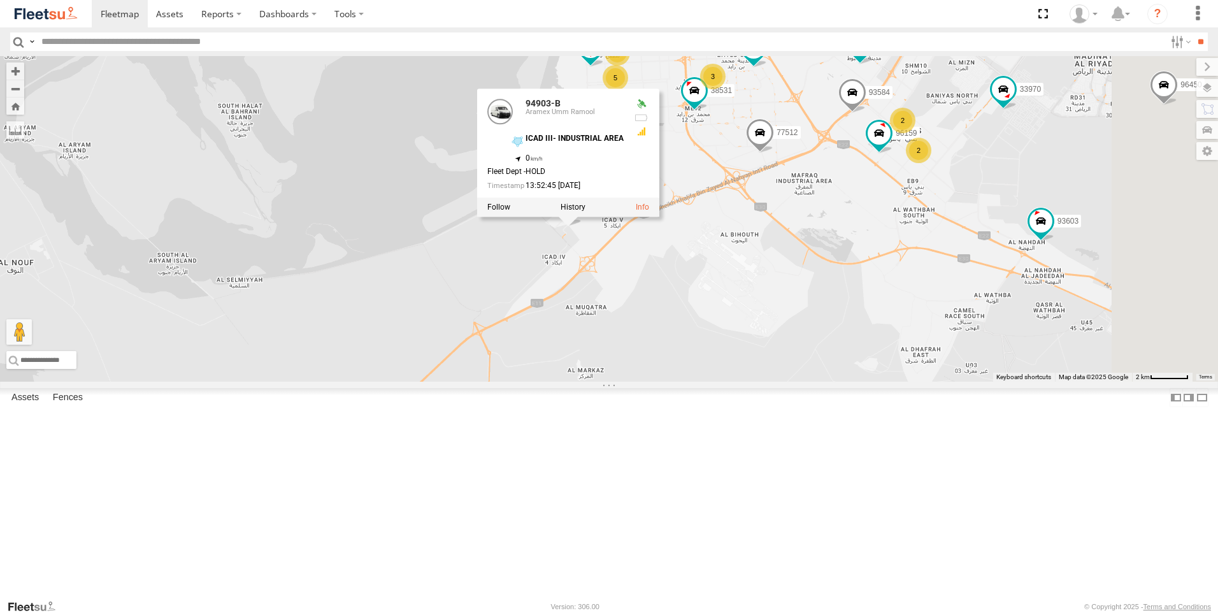
click at [679, 380] on div "18240-AD-17 93598 63659-1 51889 87841 28763-C 45111 86239-K 93659 45239-R 60324…" at bounding box center [609, 219] width 1218 height 326
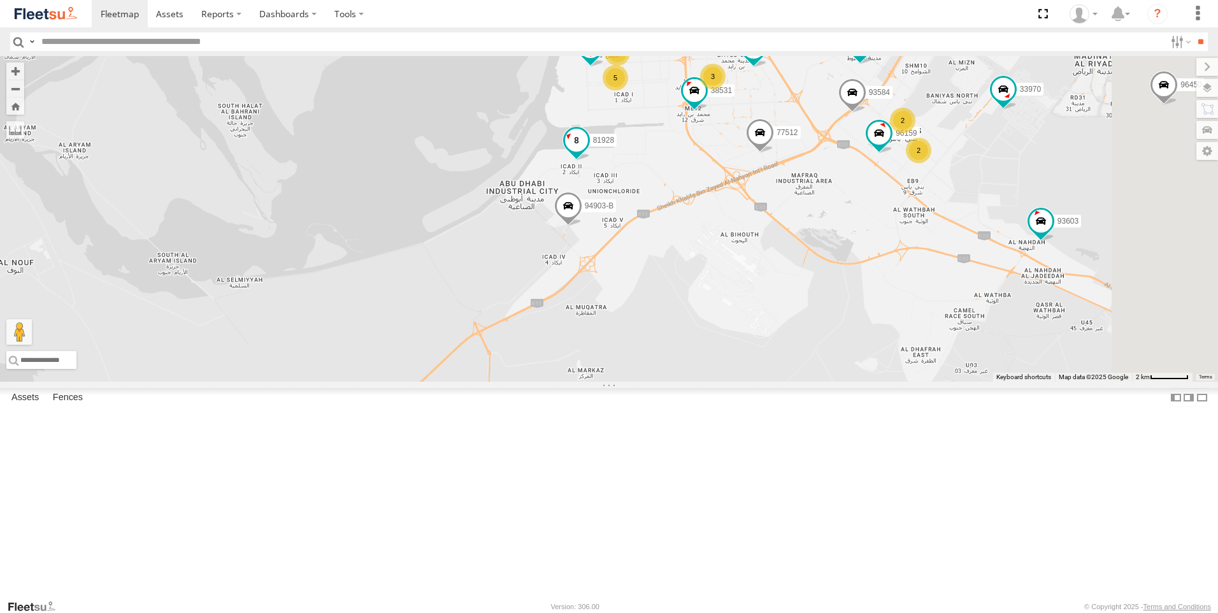
click at [588, 152] on span at bounding box center [576, 140] width 23 height 23
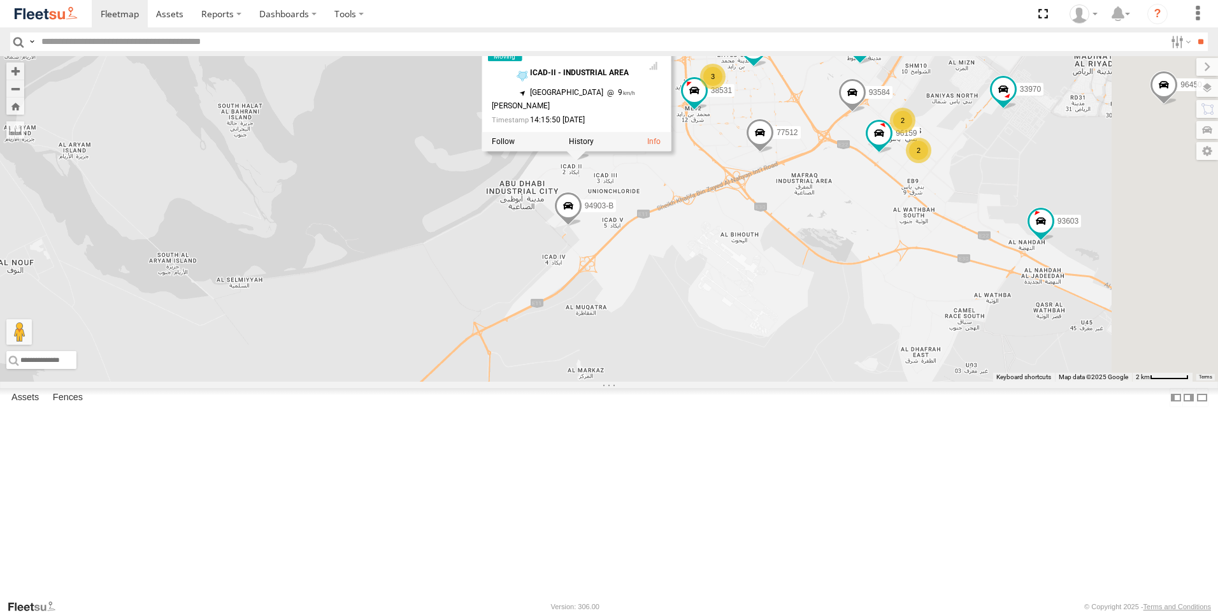
click at [474, 382] on div "18240-AD-17 93598 63659-1 51889 87841 28763-C 45111 86239-K 93659 45239-R 60324…" at bounding box center [609, 219] width 1218 height 326
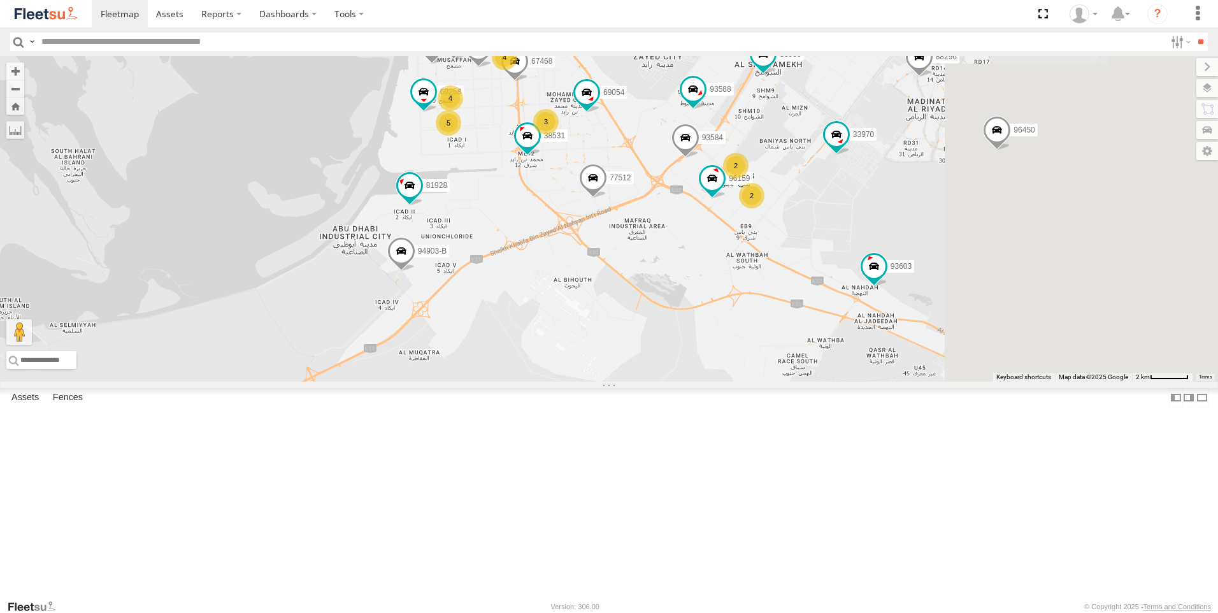
drag, startPoint x: 818, startPoint y: 331, endPoint x: 651, endPoint y: 378, distance: 173.9
click at [651, 378] on div "18240-AD-17 93598 63659-1 51889 87841 28763-C 45111 86239-K 93659 45239-R 60324…" at bounding box center [609, 219] width 1218 height 326
click at [607, 198] on span at bounding box center [593, 180] width 28 height 34
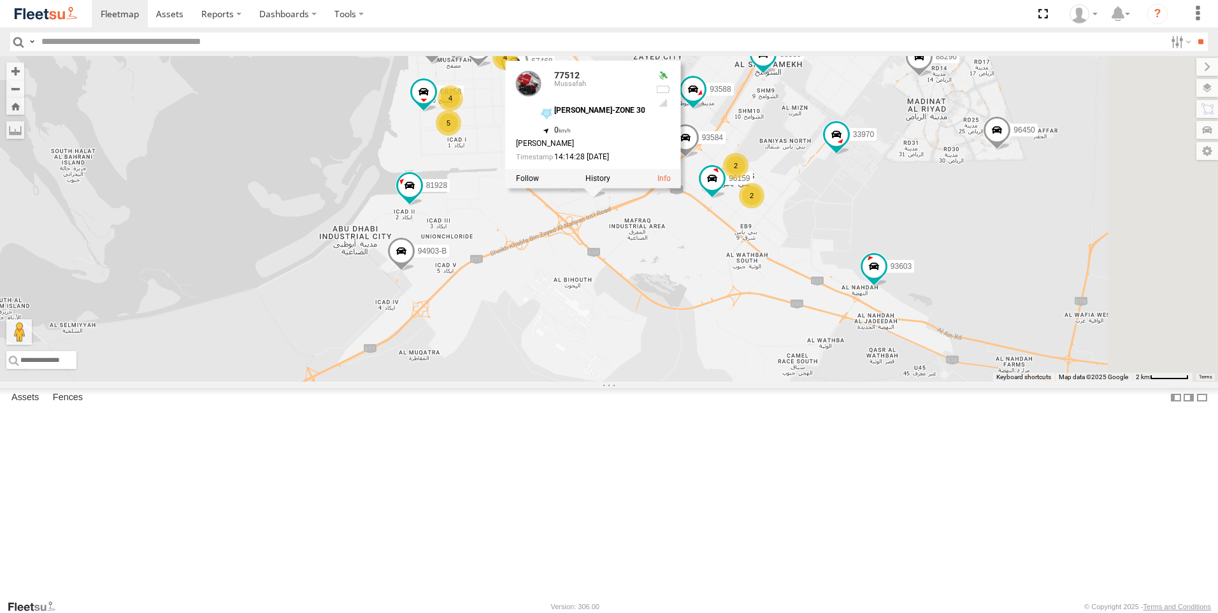
click at [705, 382] on div "18240-AD-17 93598 63659-1 51889 87841 28763-C 45111 86239-K 93659 45239-R 60324…" at bounding box center [609, 219] width 1218 height 326
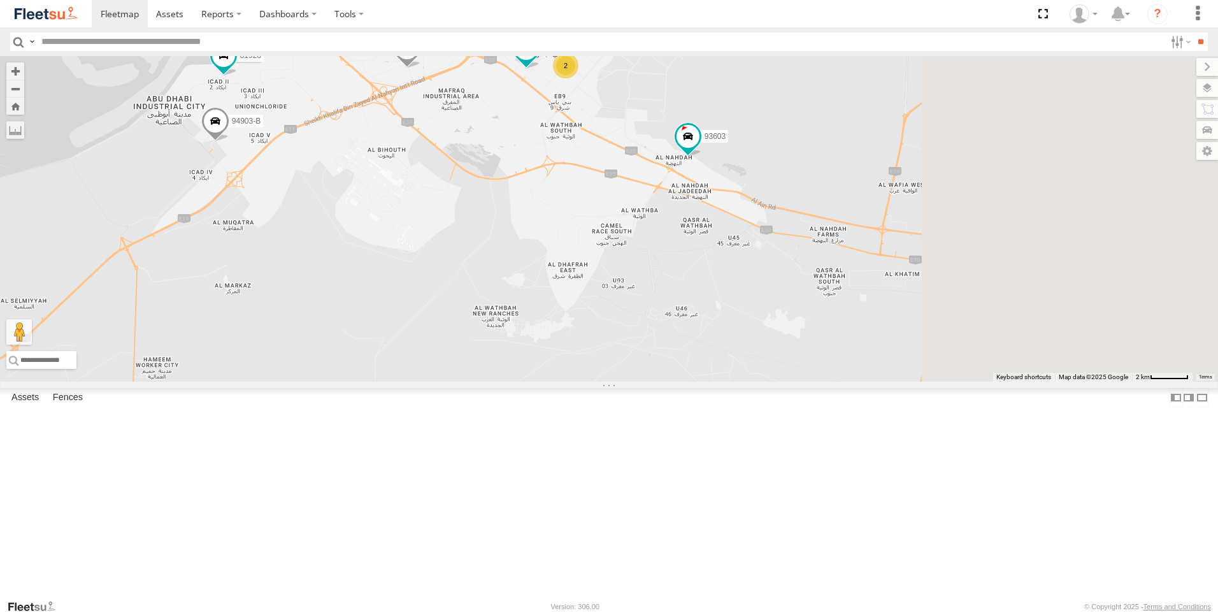
drag, startPoint x: 751, startPoint y: 497, endPoint x: 567, endPoint y: 363, distance: 228.2
click at [567, 363] on div "18240-AD-17 93598 63659-1 51889 87841 28763-C 45111 86239-K 93659 45239-R 60324…" at bounding box center [609, 219] width 1218 height 326
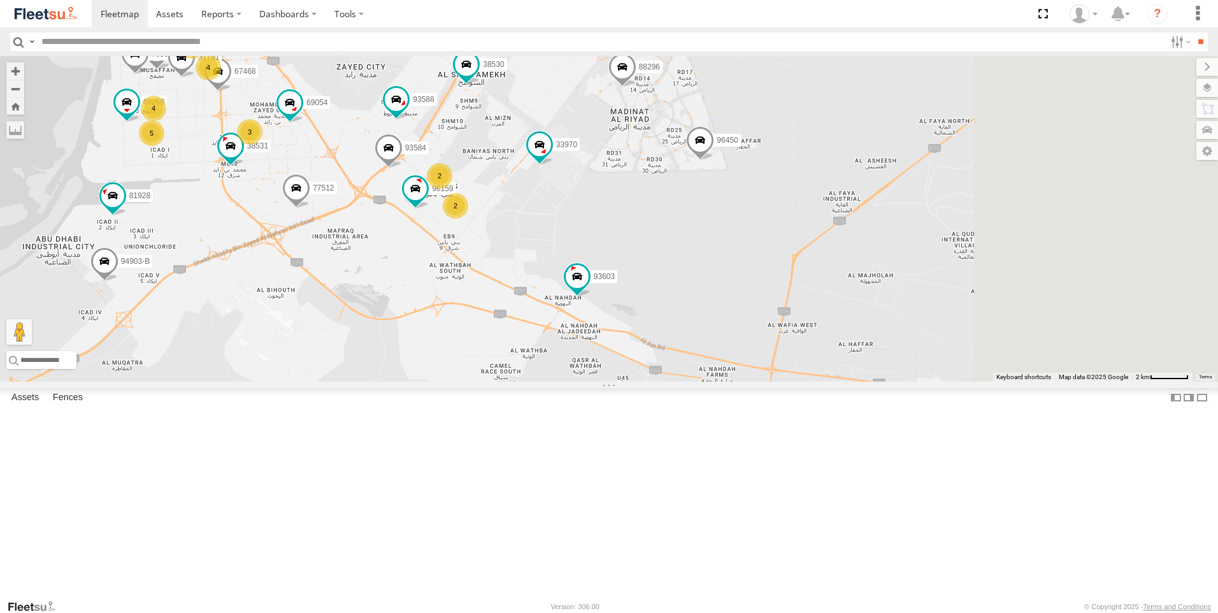
drag, startPoint x: 701, startPoint y: 458, endPoint x: 752, endPoint y: 429, distance: 58.5
click at [691, 382] on div "18240-AD-17 93598 63659-1 51889 87841 28763-C 45111 86239-K 93659 45239-R 60324…" at bounding box center [609, 219] width 1218 height 326
click at [588, 288] on span at bounding box center [576, 276] width 23 height 23
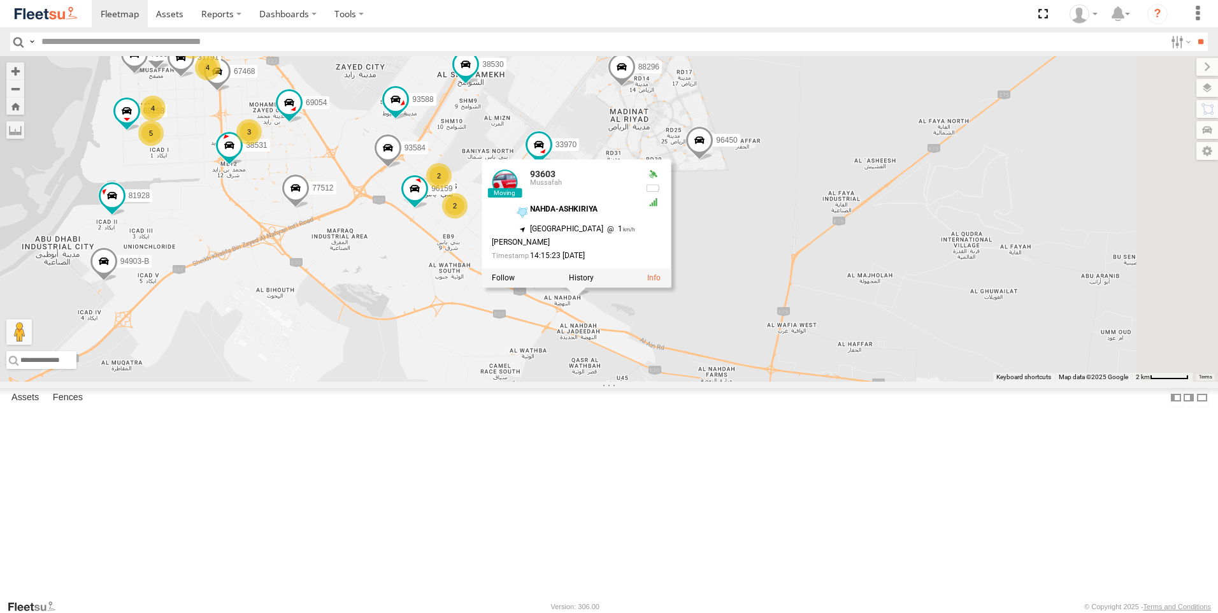
click at [672, 382] on div "18240-AD-17 93598 63659-1 51889 87841 28763-C 45111 86239-K 93659 45239-R 60324…" at bounding box center [609, 219] width 1218 height 326
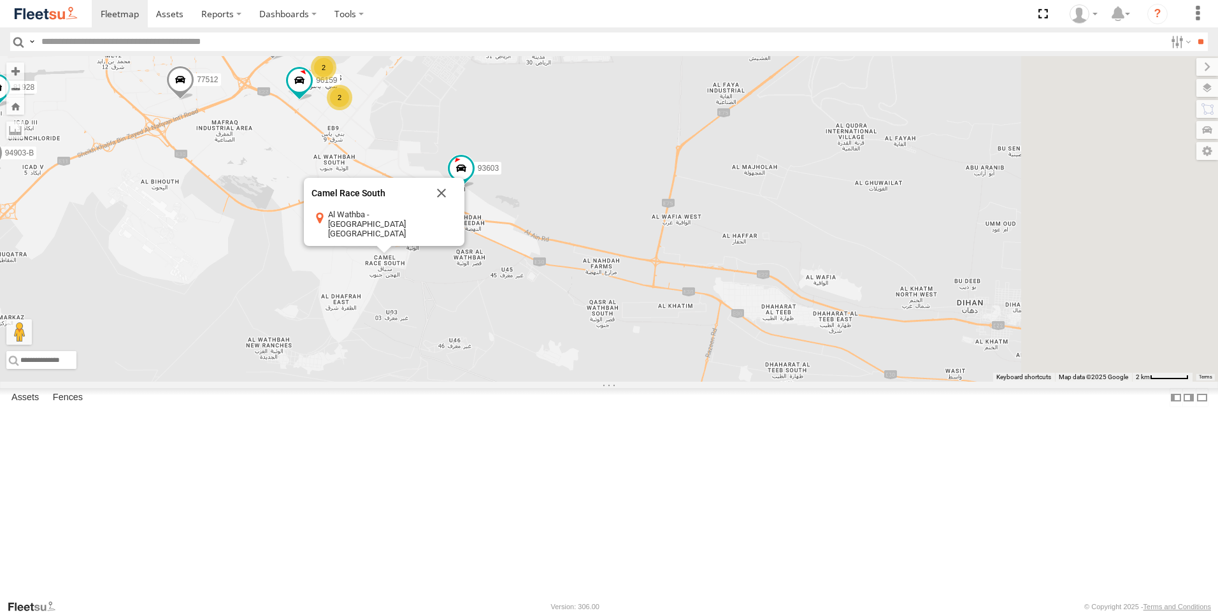
click at [589, 362] on div "18240-AD-17 93598 63659-1 51889 87841 28763-C 45111 86239-K 93659 45239-R 60324…" at bounding box center [609, 219] width 1218 height 326
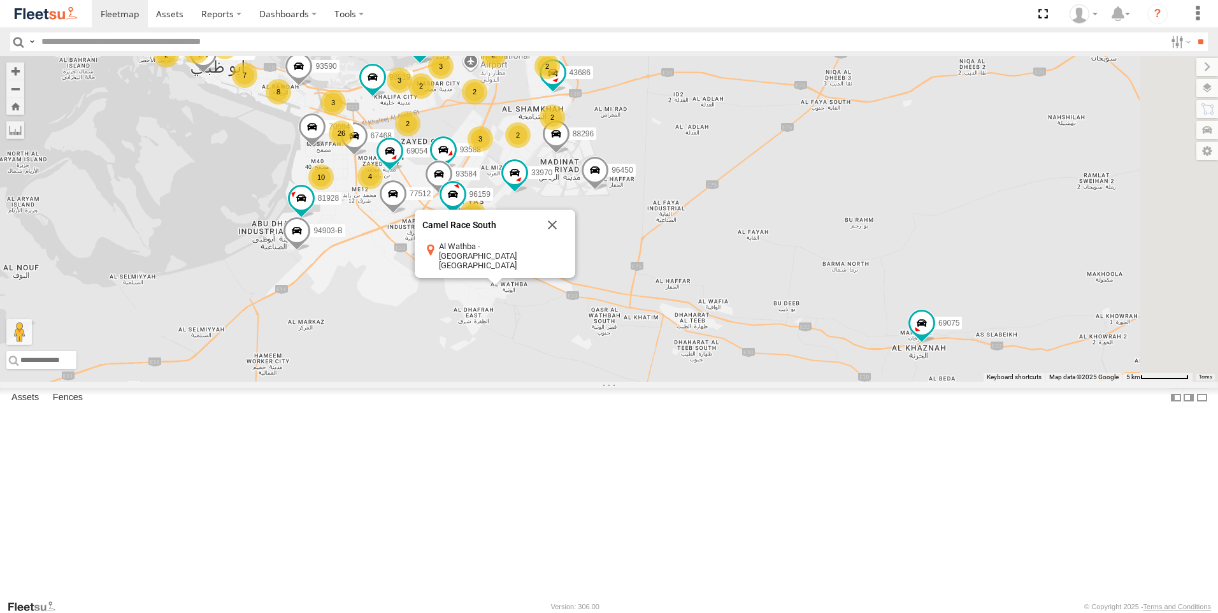
click at [635, 452] on span at bounding box center [623, 440] width 23 height 23
click at [539, 382] on div "18240-AD-17 93598 63659-1 51889 87841 28763-C 45111 86239-K 93659 45239-R 60324…" at bounding box center [609, 219] width 1218 height 326
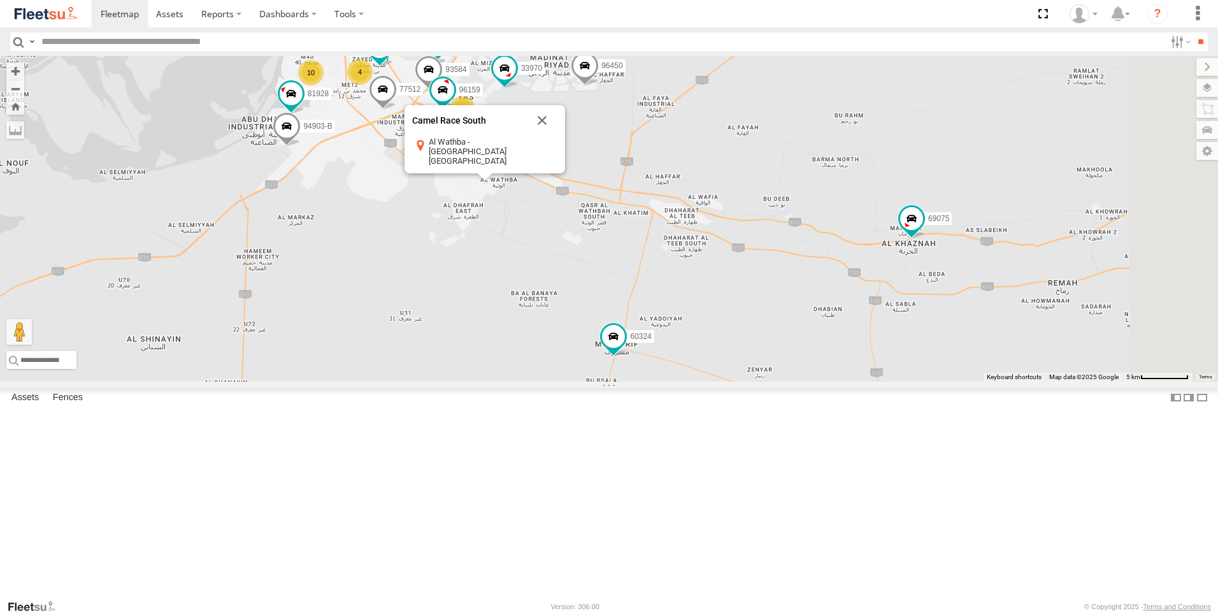
drag, startPoint x: 539, startPoint y: 535, endPoint x: 528, endPoint y: 418, distance: 117.1
click at [528, 382] on div "18240-AD-17 93598 63659-1 51889 87841 28763-C 45111 86239-K 93659 45239-R 60324…" at bounding box center [609, 219] width 1218 height 326
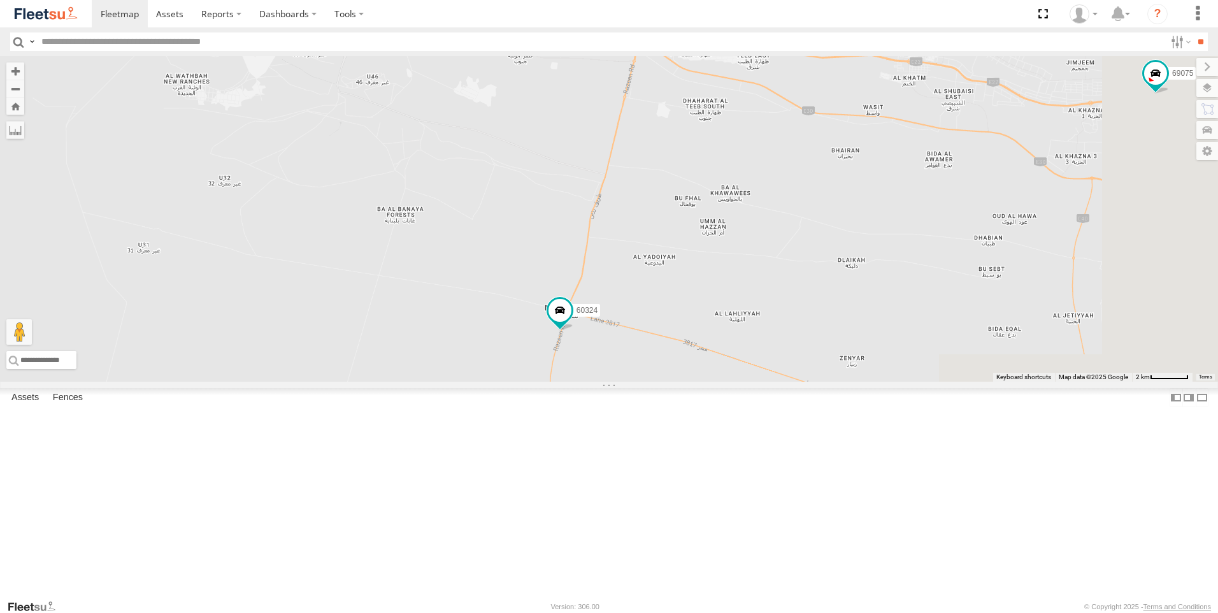
drag, startPoint x: 825, startPoint y: 429, endPoint x: 632, endPoint y: 448, distance: 194.0
click at [632, 382] on div "18240-AD-17 93598 63659-1 51889 87841 28763-C 45111 86239-K 93659 45239-R 60324…" at bounding box center [609, 219] width 1218 height 326
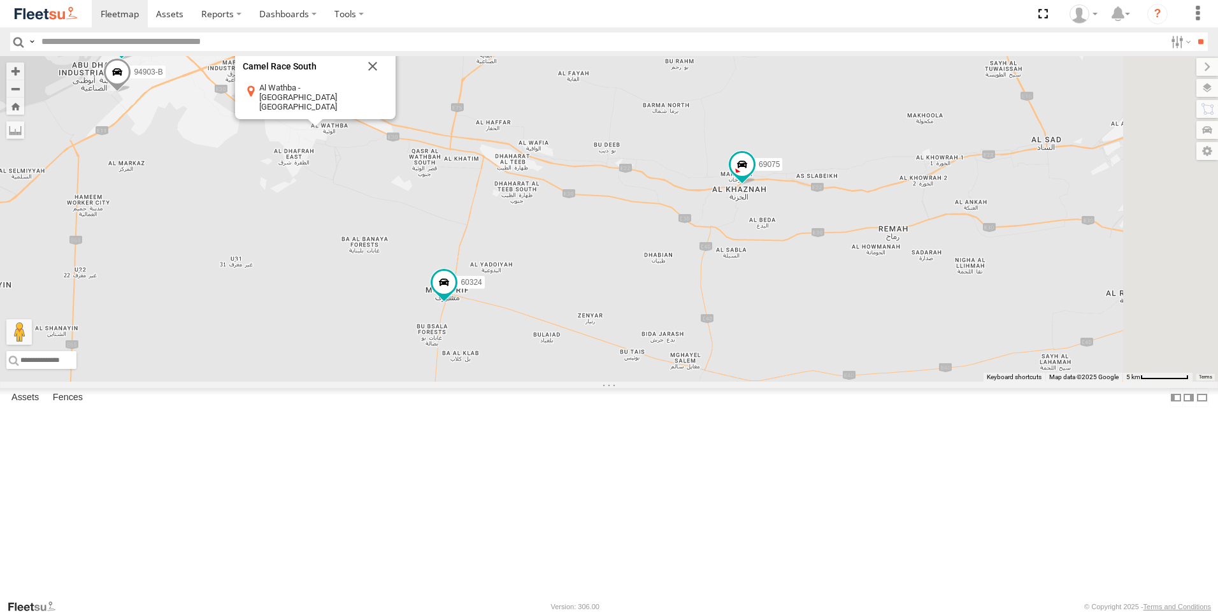
drag, startPoint x: 731, startPoint y: 521, endPoint x: 721, endPoint y: 462, distance: 60.1
click at [721, 382] on div "18240-AD-17 93598 63659-1 51889 87841 28763-C 45111 86239-K 93659 45239-R 60324…" at bounding box center [609, 219] width 1218 height 326
